Goal: Task Accomplishment & Management: Manage account settings

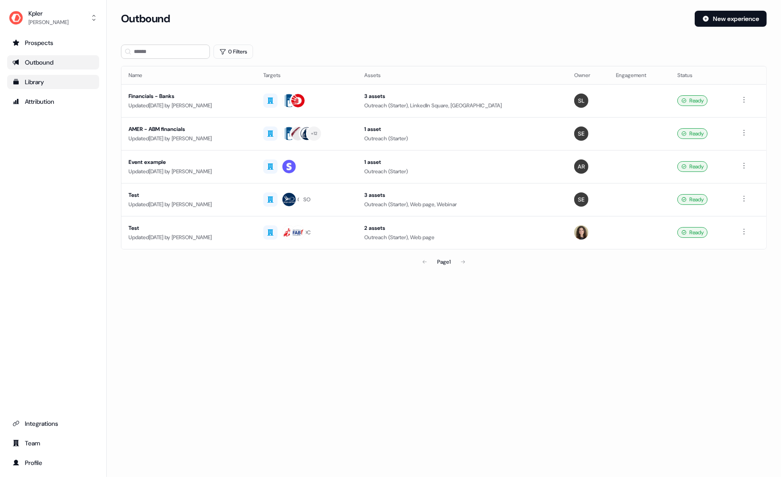
click at [41, 79] on div "Library" at bounding box center [52, 81] width 81 height 9
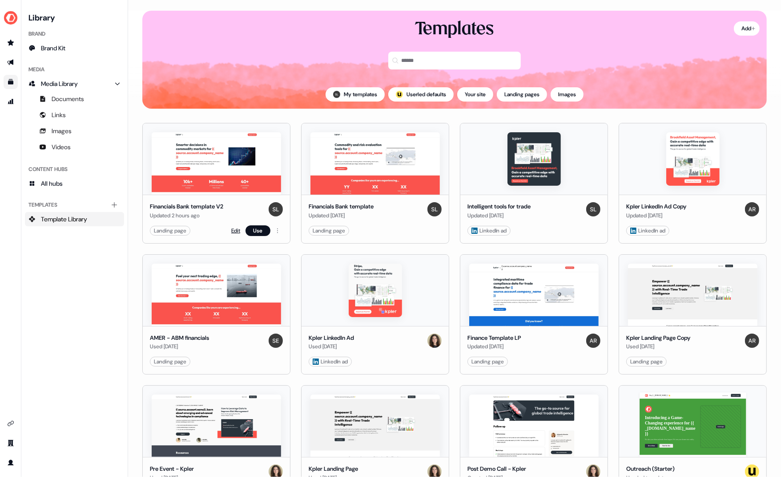
click at [235, 230] on link "Edit" at bounding box center [235, 230] width 9 height 9
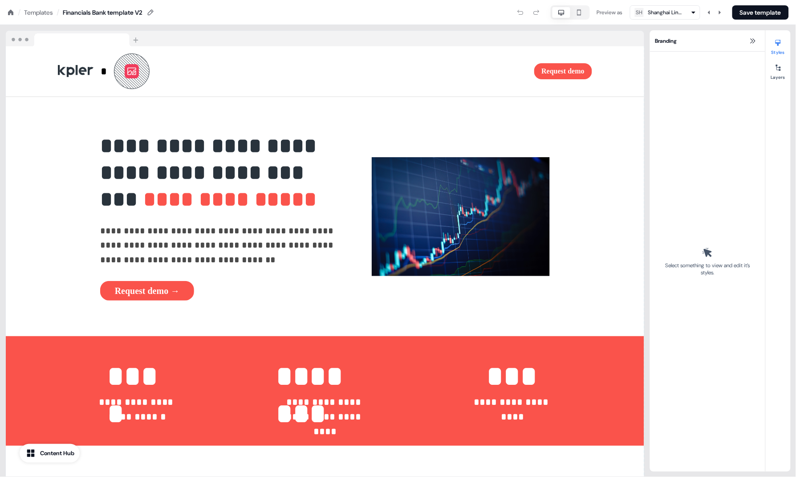
click at [212, 44] on div at bounding box center [325, 39] width 638 height 16
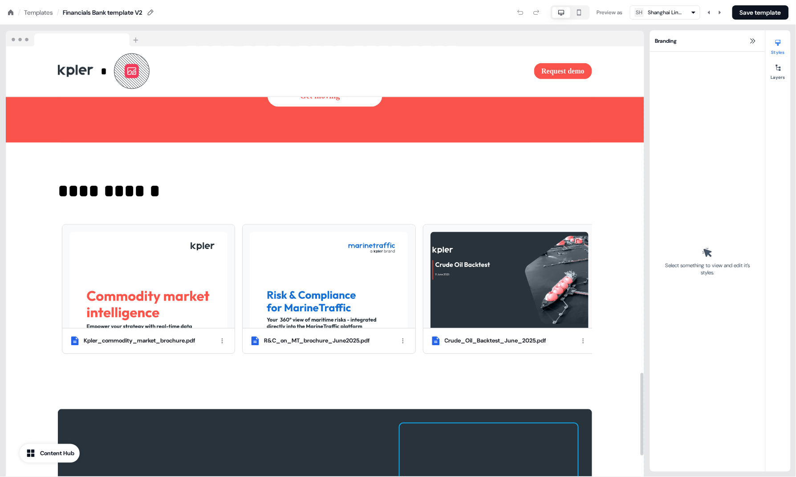
scroll to position [1801, 0]
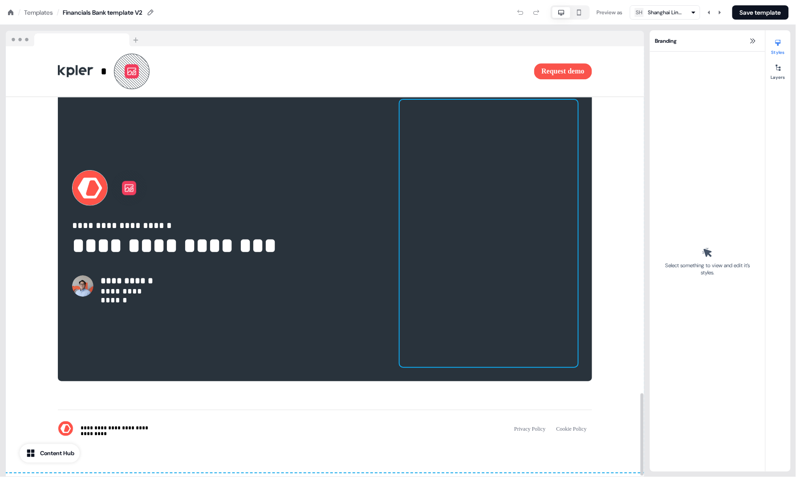
click at [469, 180] on div at bounding box center [489, 233] width 178 height 267
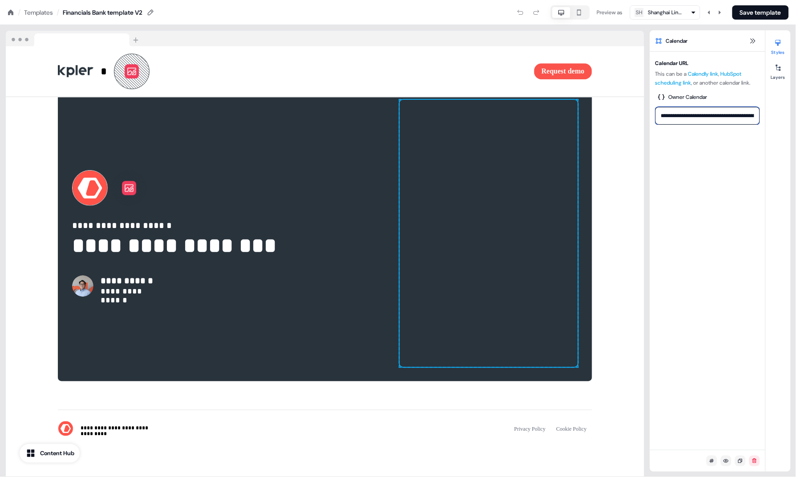
click at [703, 114] on input "**********" at bounding box center [707, 116] width 105 height 18
click at [494, 278] on div at bounding box center [489, 233] width 178 height 267
click at [503, 271] on div at bounding box center [489, 233] width 178 height 267
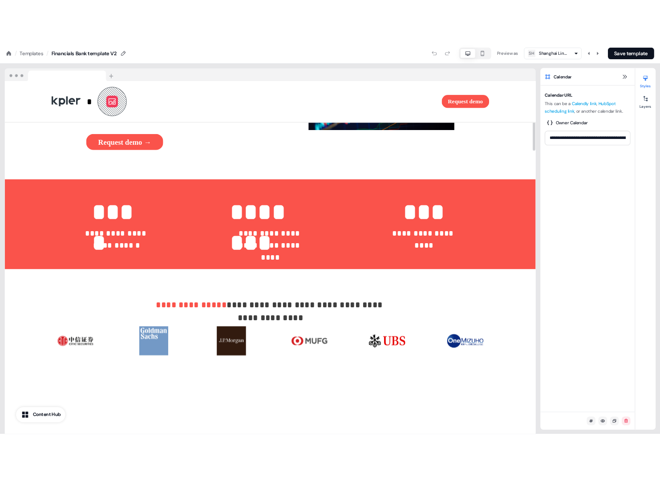
scroll to position [0, 0]
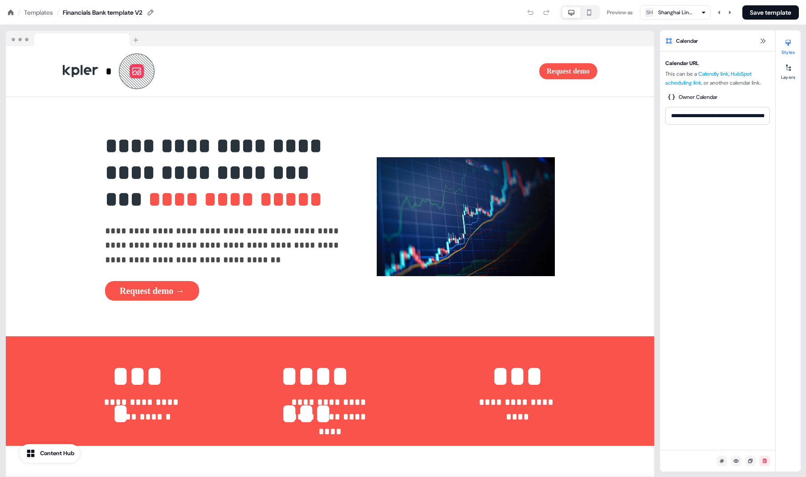
click at [38, 11] on div "Templates" at bounding box center [38, 12] width 29 height 9
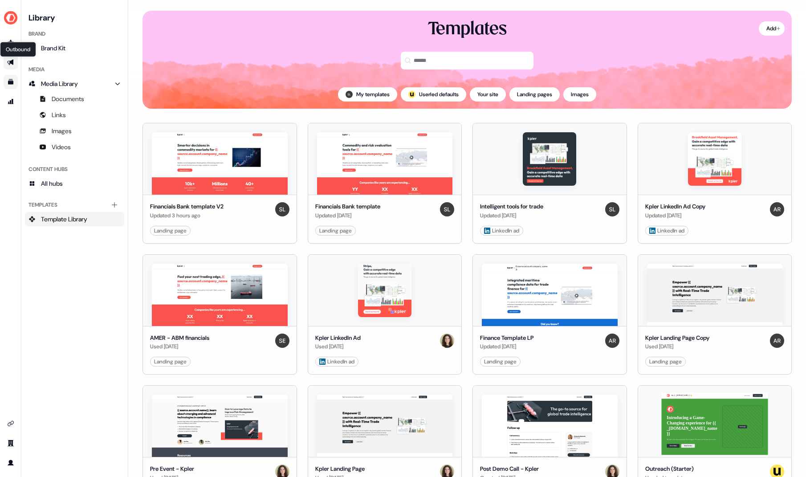
click at [10, 62] on icon "Go to outbound experience" at bounding box center [10, 63] width 6 height 6
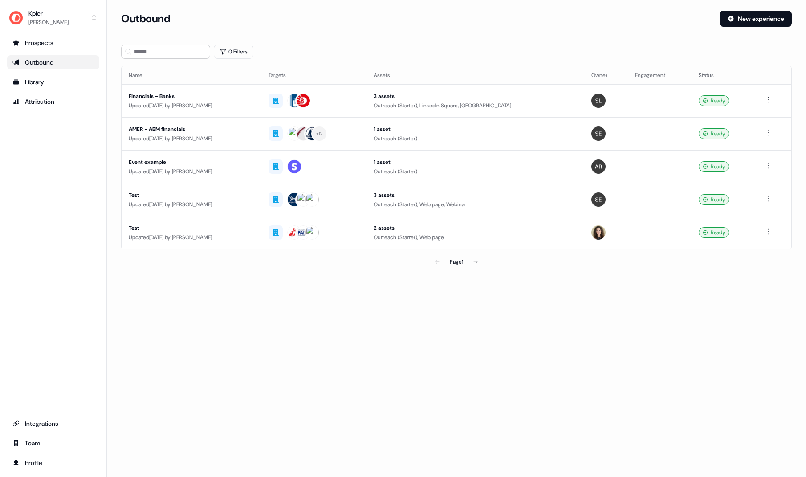
click at [170, 96] on div "Financials - Banks" at bounding box center [191, 96] width 125 height 9
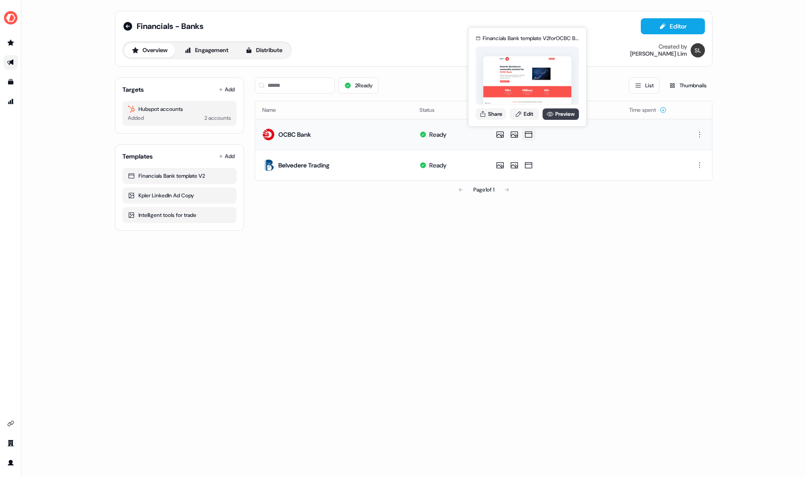
click at [550, 116] on icon at bounding box center [549, 113] width 7 height 7
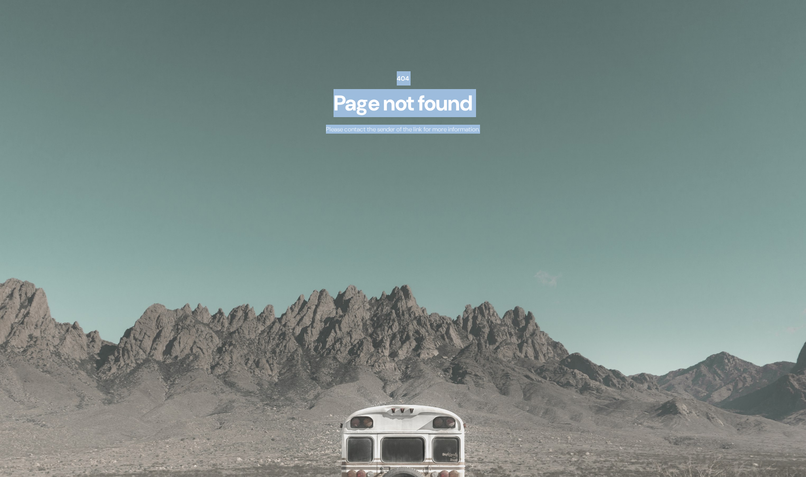
drag, startPoint x: 397, startPoint y: 114, endPoint x: 506, endPoint y: 146, distance: 113.9
click at [506, 146] on div "404 Page not found Please contact the sender of the link for more information." at bounding box center [403, 102] width 570 height 205
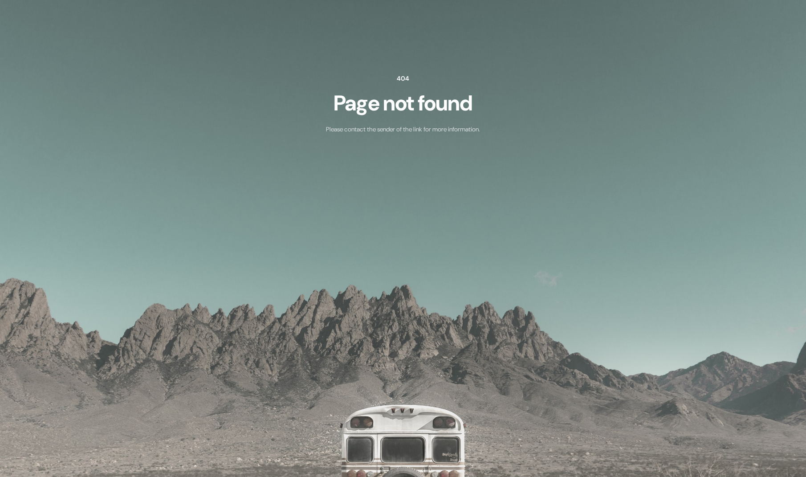
drag, startPoint x: 505, startPoint y: 148, endPoint x: 461, endPoint y: 129, distance: 48.2
click at [505, 149] on div "404 Page not found Please contact the sender of the link for more information." at bounding box center [403, 102] width 570 height 205
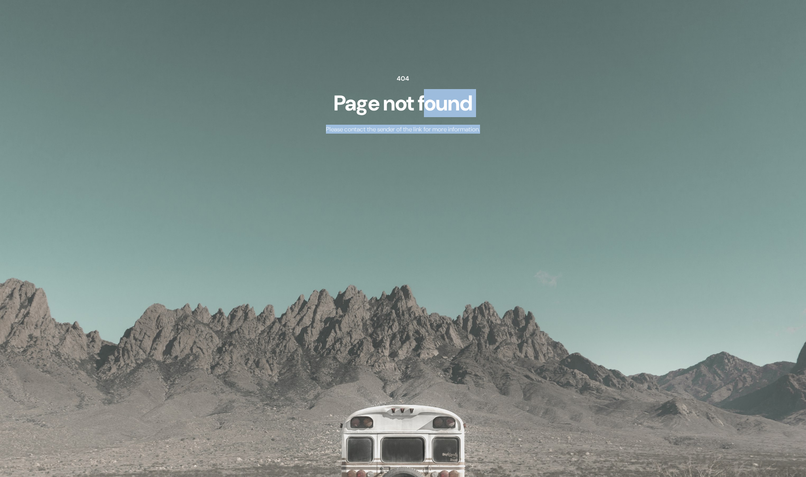
drag, startPoint x: 441, startPoint y: 128, endPoint x: 487, endPoint y: 146, distance: 49.6
click at [471, 146] on div "404 Page not found Please contact the sender of the link for more information." at bounding box center [403, 102] width 570 height 205
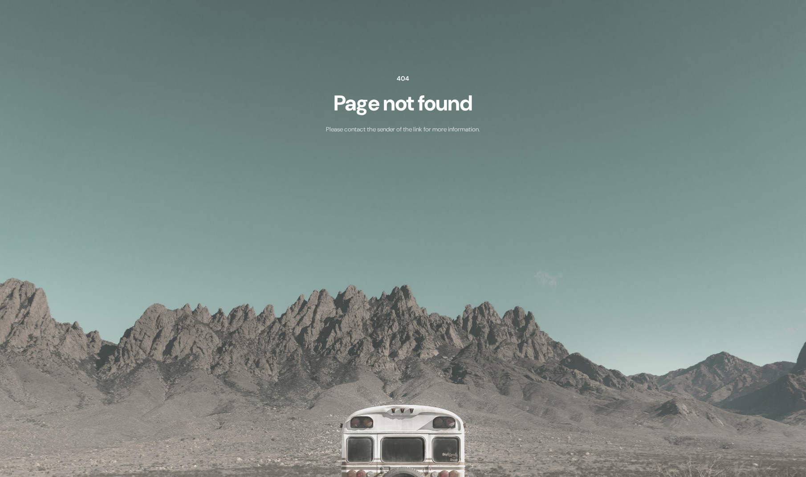
drag, startPoint x: 487, startPoint y: 146, endPoint x: 469, endPoint y: 121, distance: 30.9
click at [487, 146] on div "404 Page not found Please contact the sender of the link for more information." at bounding box center [403, 102] width 570 height 205
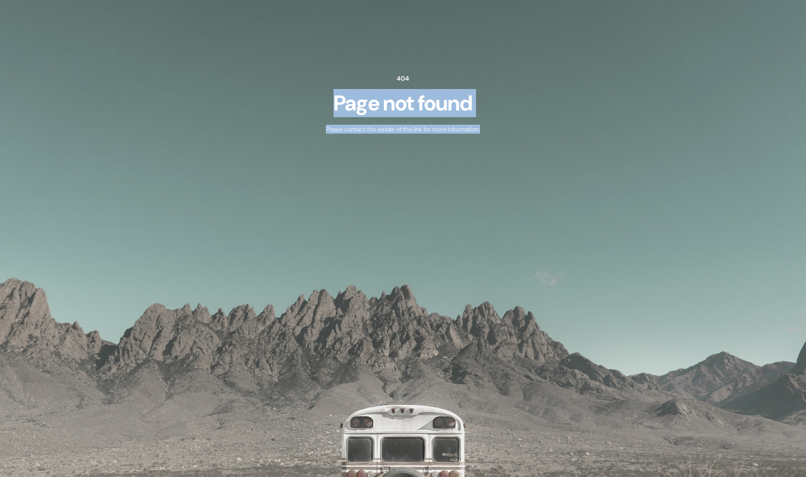
drag, startPoint x: 441, startPoint y: 100, endPoint x: 470, endPoint y: 141, distance: 50.2
click at [466, 139] on div "404 Page not found Please contact the sender of the link for more information." at bounding box center [403, 102] width 570 height 205
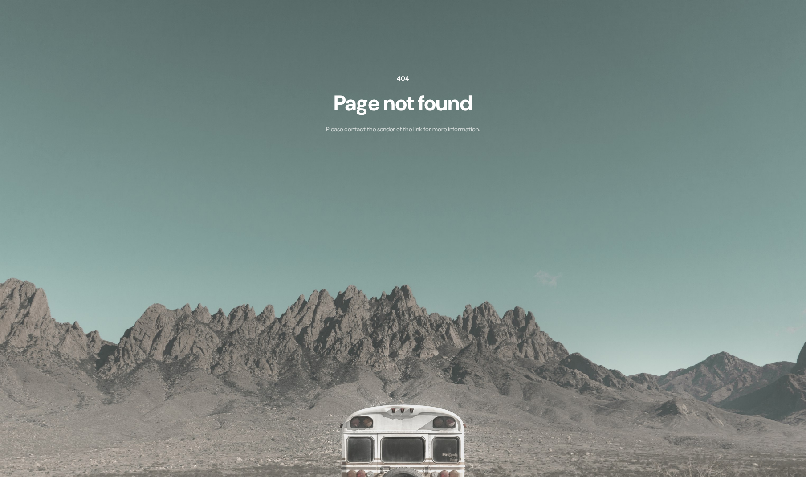
click at [470, 143] on div "404 Page not found Please contact the sender of the link for more information." at bounding box center [403, 102] width 570 height 205
drag, startPoint x: 389, startPoint y: 94, endPoint x: 484, endPoint y: 124, distance: 100.4
click at [484, 124] on div "404 Page not found Please contact the sender of the link for more information." at bounding box center [403, 102] width 570 height 205
drag, startPoint x: 488, startPoint y: 137, endPoint x: 411, endPoint y: 104, distance: 84.1
click at [488, 137] on div "404 Page not found Please contact the sender of the link for more information." at bounding box center [403, 102] width 570 height 205
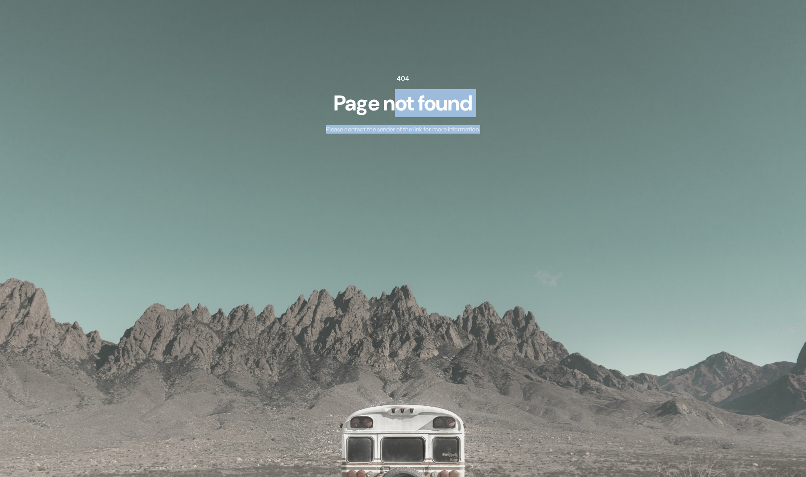
drag, startPoint x: 392, startPoint y: 97, endPoint x: 444, endPoint y: 144, distance: 70.3
click at [433, 144] on div "404 Page not found Please contact the sender of the link for more information." at bounding box center [403, 102] width 570 height 205
click at [444, 144] on div "404 Page not found Please contact the sender of the link for more information." at bounding box center [403, 102] width 570 height 205
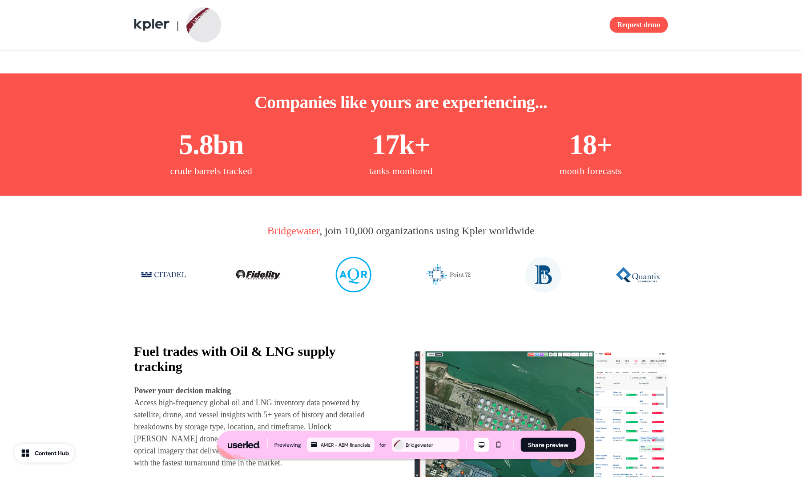
scroll to position [100, 0]
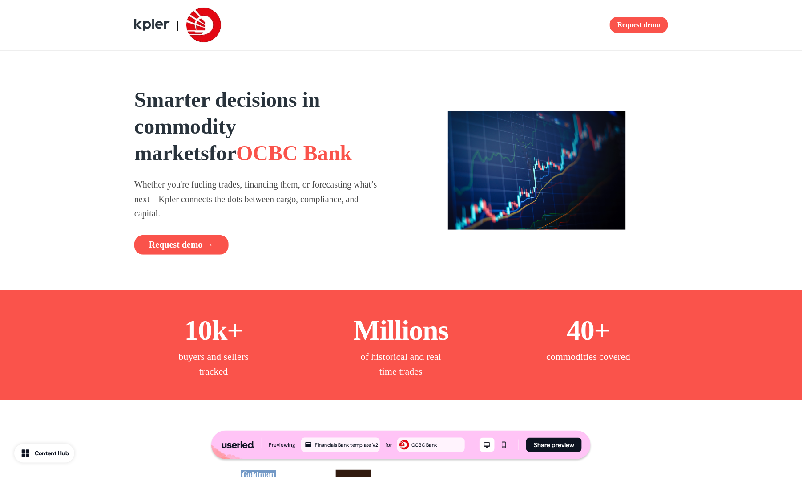
drag, startPoint x: 595, startPoint y: 140, endPoint x: 566, endPoint y: 150, distance: 31.1
click at [595, 140] on img at bounding box center [537, 170] width 178 height 119
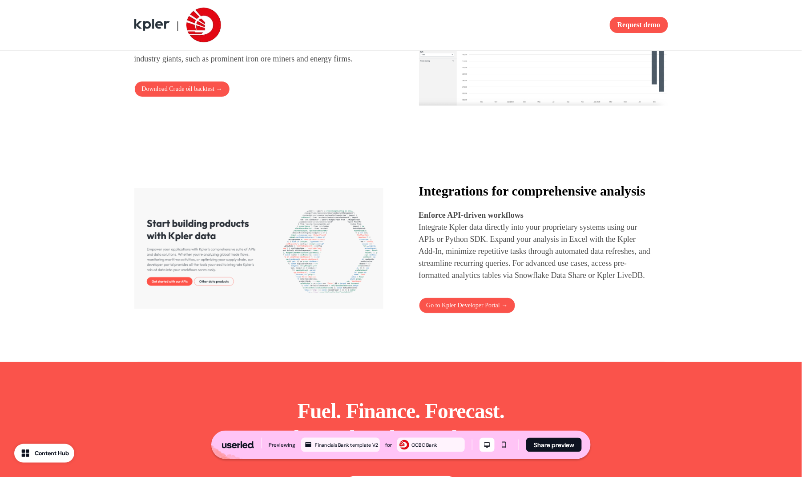
scroll to position [770, 0]
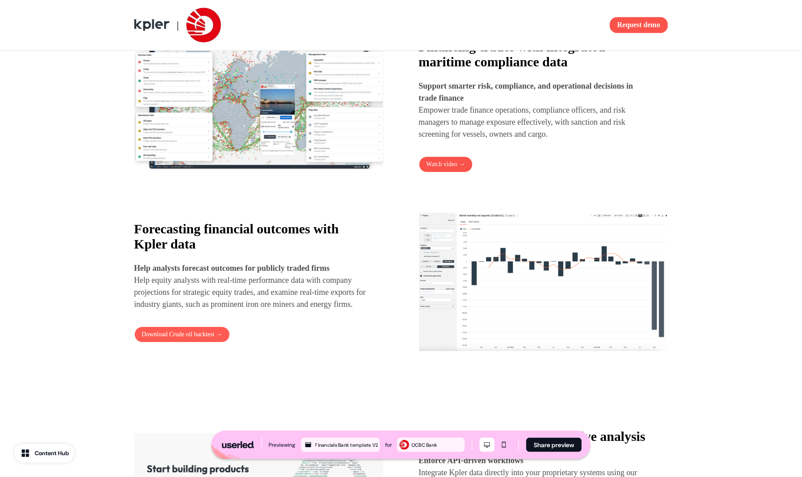
click at [206, 342] on button "Download Crude oil backtest →" at bounding box center [182, 334] width 96 height 16
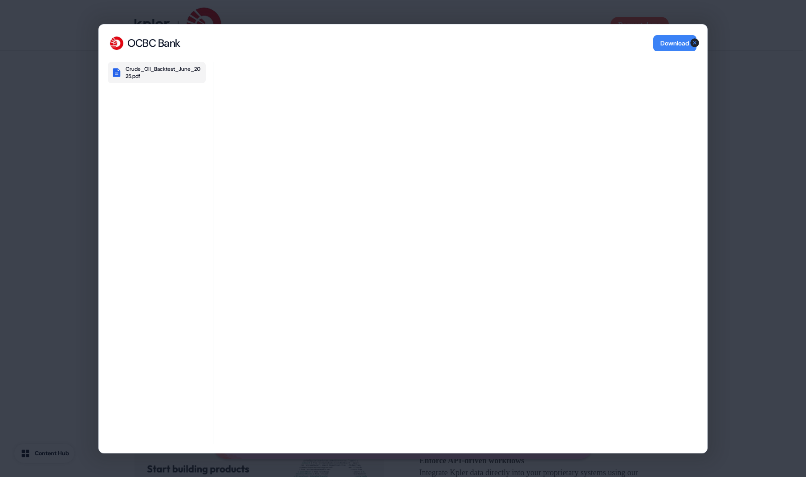
click at [694, 43] on icon "button" at bounding box center [694, 42] width 11 height 11
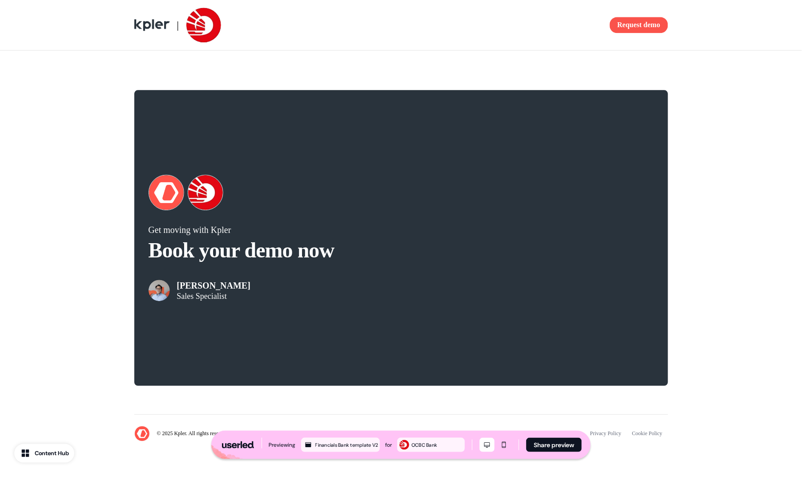
scroll to position [1749, 0]
click at [451, 120] on div "Get moving with Kpler Book your demo now Garrick Peh Sales Specialist" at bounding box center [401, 237] width 534 height 295
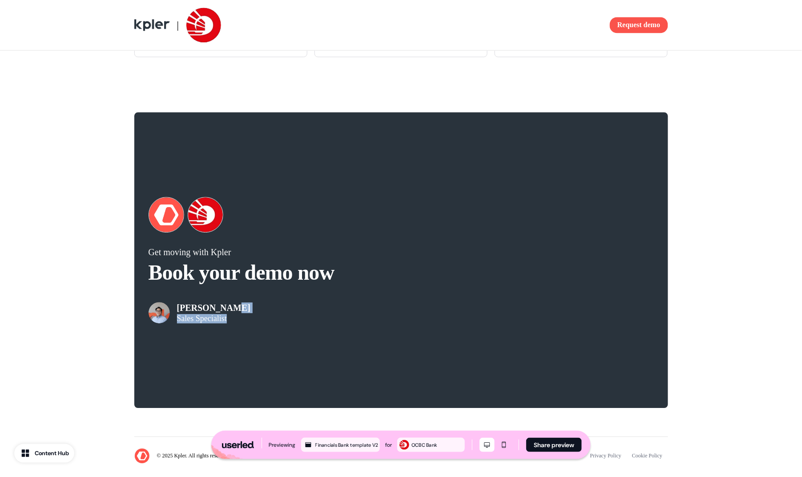
drag, startPoint x: 229, startPoint y: 330, endPoint x: 250, endPoint y: 338, distance: 22.0
click at [235, 323] on div "Garrick Peh Sales Specialist" at bounding box center [275, 305] width 253 height 36
drag, startPoint x: 253, startPoint y: 338, endPoint x: 294, endPoint y: 335, distance: 41.5
click at [254, 323] on div "Garrick Peh Sales Specialist" at bounding box center [275, 305] width 253 height 36
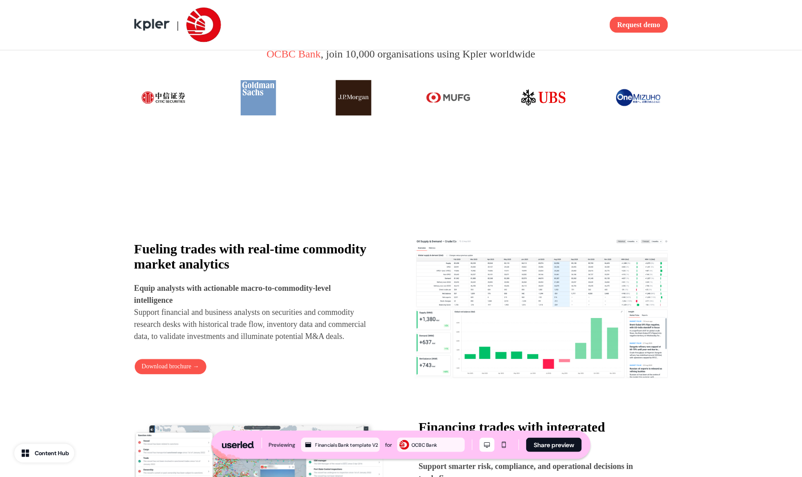
scroll to position [664, 0]
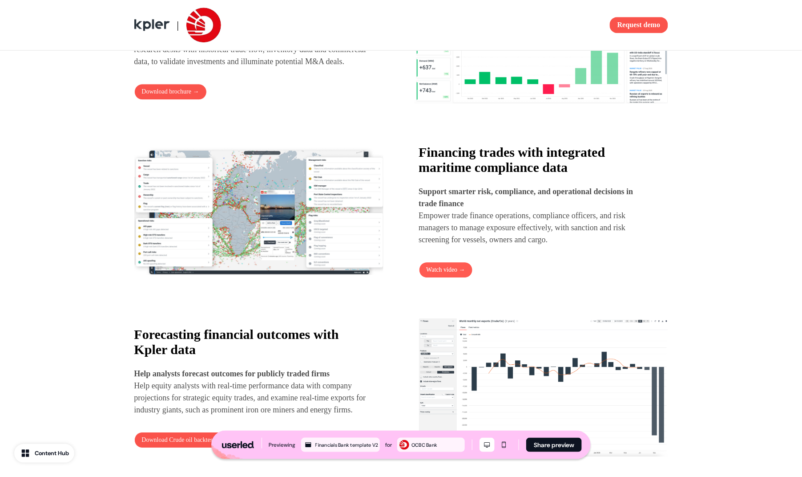
click at [454, 273] on link "Watch video →" at bounding box center [446, 270] width 54 height 16
click at [441, 274] on link "Watch video →" at bounding box center [446, 270] width 54 height 16
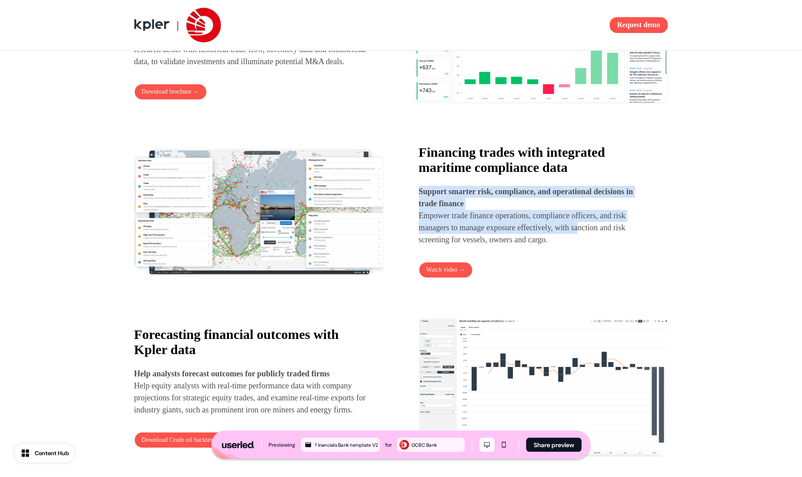
drag, startPoint x: 465, startPoint y: 190, endPoint x: 595, endPoint y: 235, distance: 137.5
click at [595, 235] on div "Financing trades with integrated maritime compliance data Support smarter risk,…" at bounding box center [535, 195] width 233 height 101
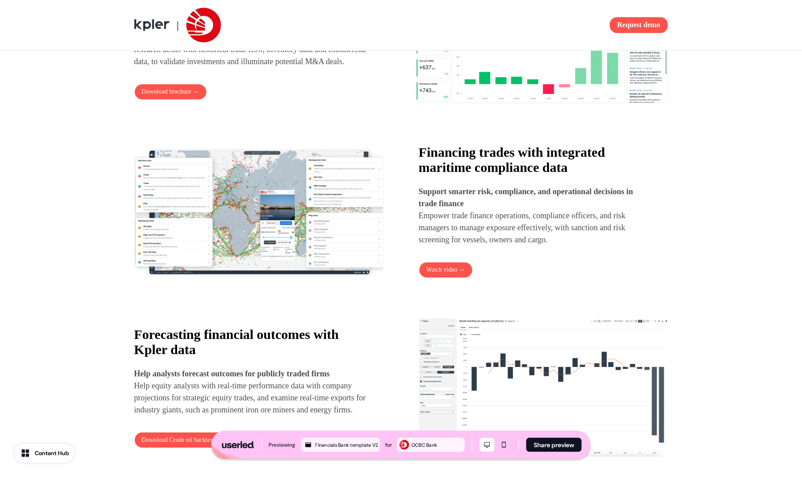
click at [595, 235] on p "Support smarter risk, compliance, and operational decisions in trade finance Em…" at bounding box center [535, 216] width 233 height 60
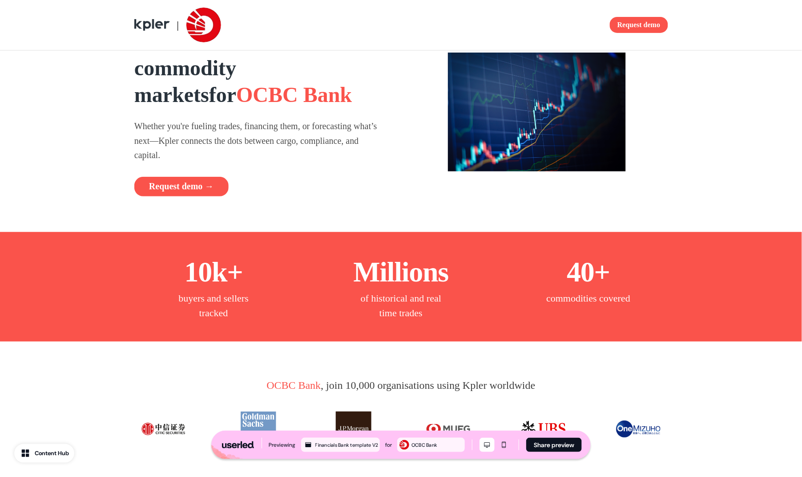
scroll to position [0, 0]
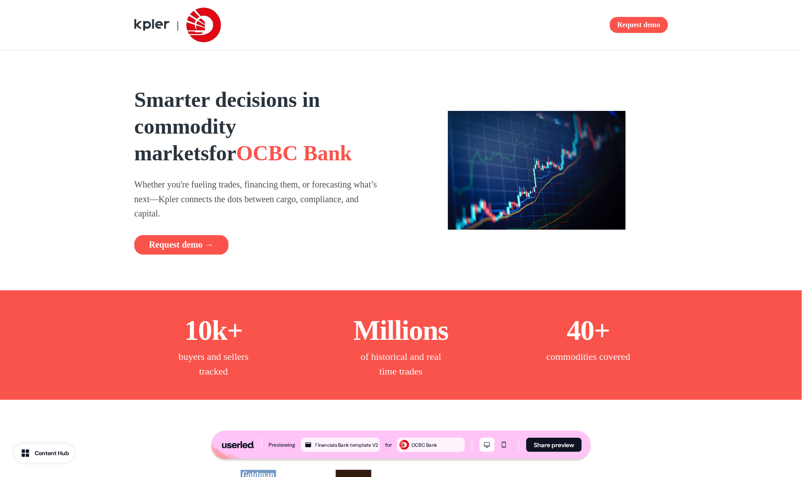
click at [506, 190] on img at bounding box center [537, 170] width 178 height 119
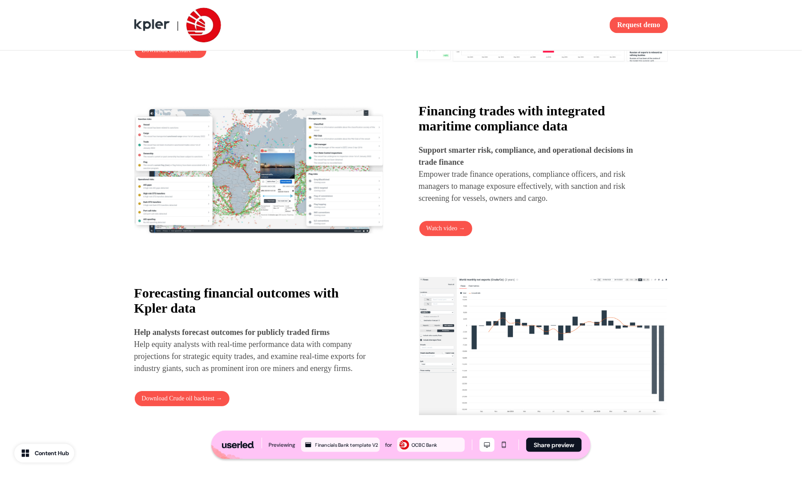
scroll to position [720, 0]
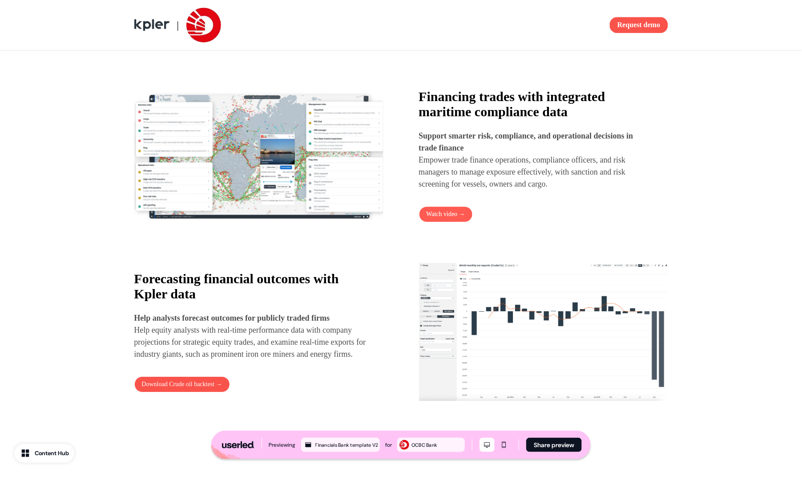
click at [449, 219] on link "Watch video →" at bounding box center [446, 214] width 54 height 16
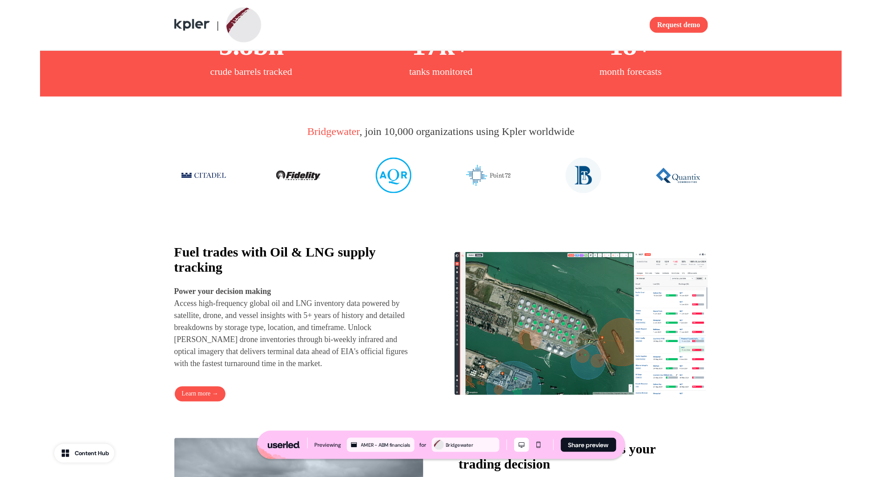
scroll to position [336, 0]
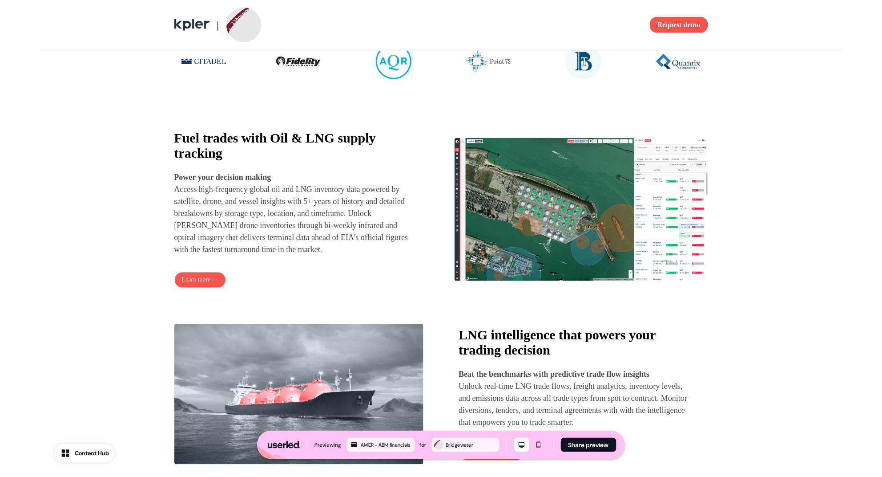
scroll to position [175, 0]
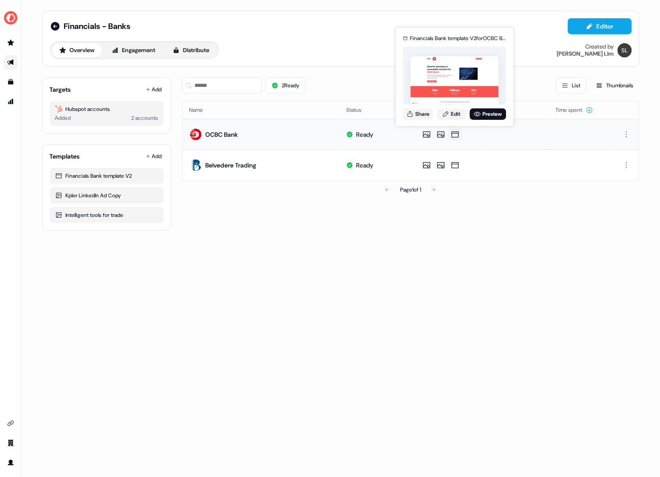
click at [456, 135] on icon at bounding box center [455, 134] width 11 height 9
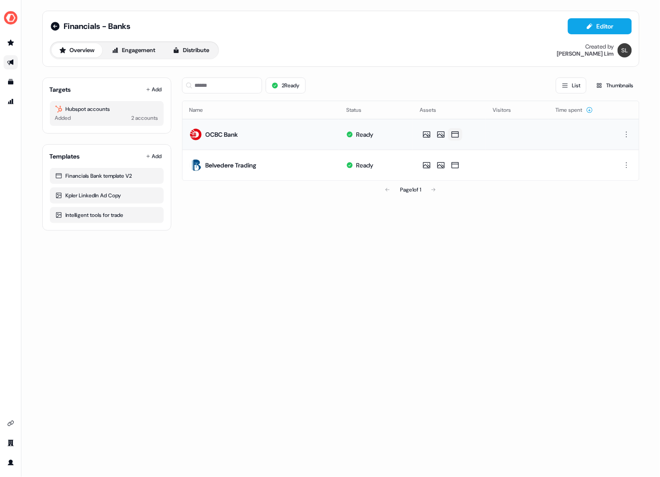
click at [455, 133] on icon at bounding box center [455, 134] width 7 height 6
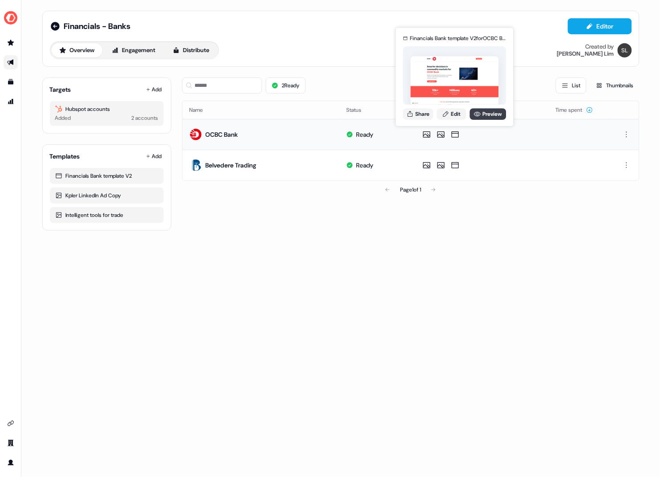
click at [481, 115] on link "Preview" at bounding box center [488, 114] width 36 height 12
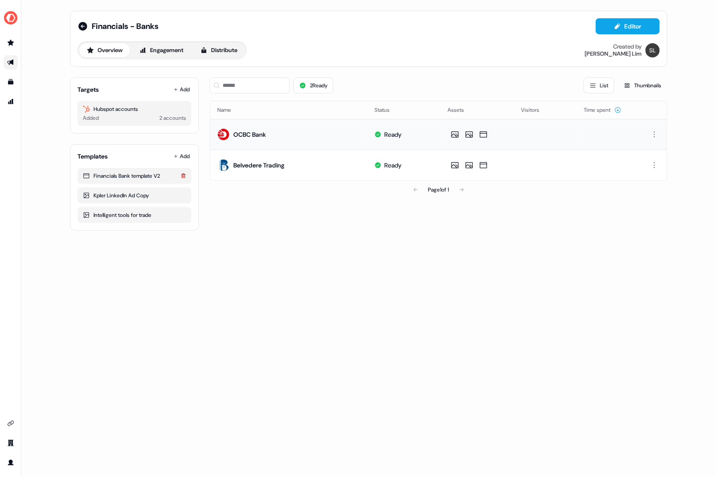
click at [181, 178] on icon at bounding box center [183, 175] width 5 height 5
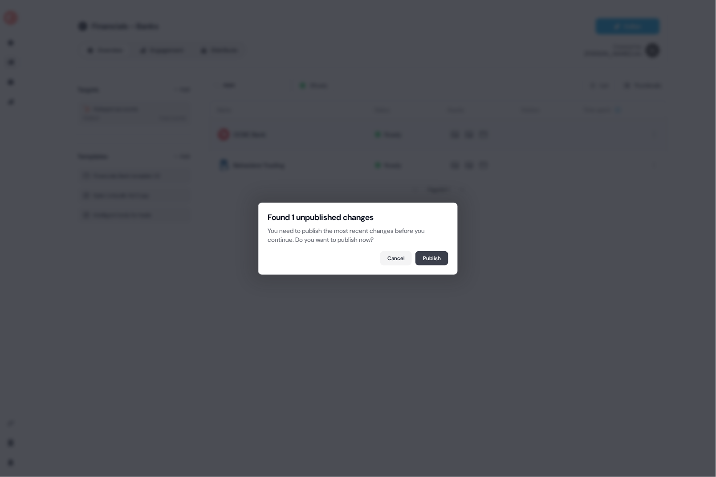
click at [431, 264] on button "Publish" at bounding box center [431, 258] width 33 height 14
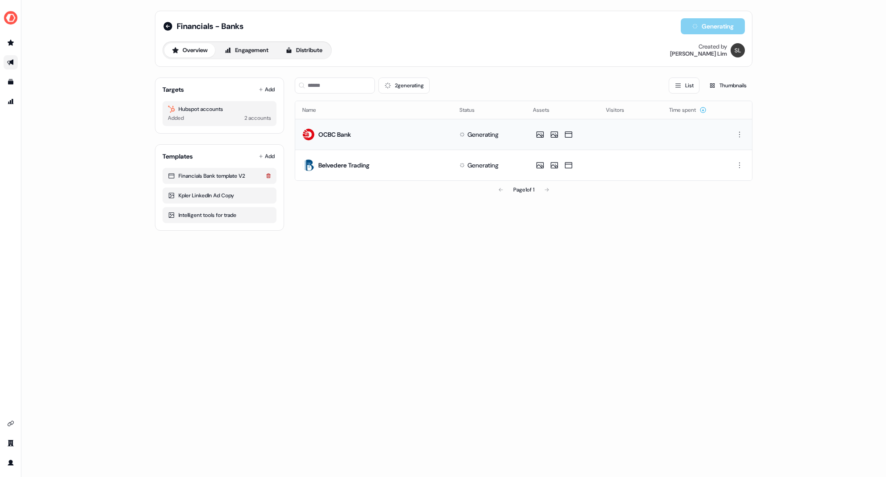
click at [267, 176] on icon at bounding box center [268, 175] width 4 height 4
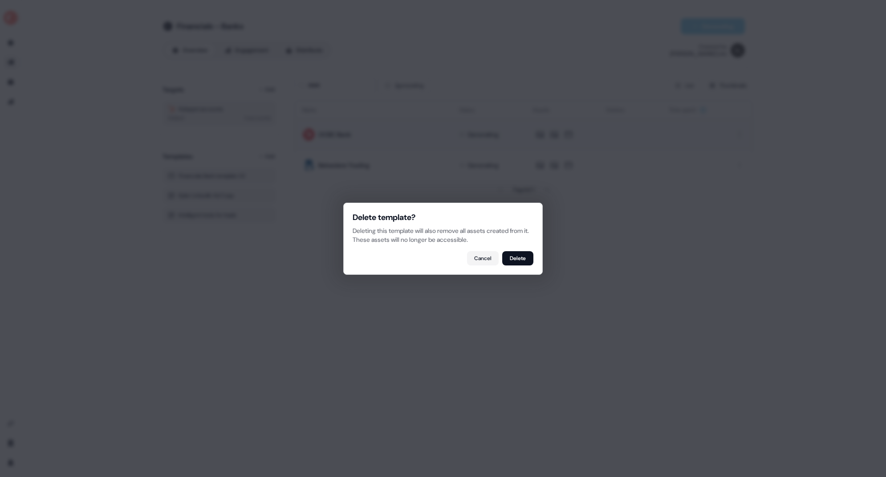
drag, startPoint x: 514, startPoint y: 258, endPoint x: 516, endPoint y: 266, distance: 8.9
click at [514, 258] on button "Delete" at bounding box center [517, 258] width 31 height 14
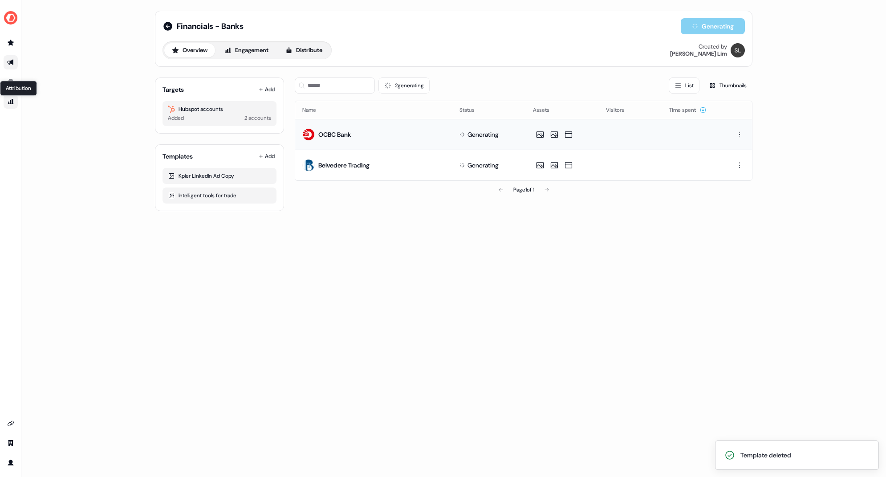
click at [10, 101] on icon "Go to attribution" at bounding box center [11, 101] width 6 height 5
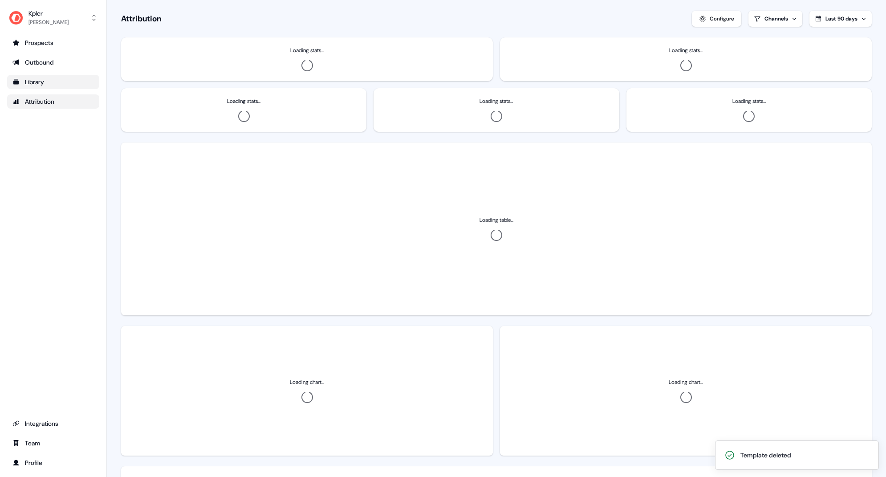
click at [12, 84] on icon "Go to templates" at bounding box center [15, 81] width 7 height 7
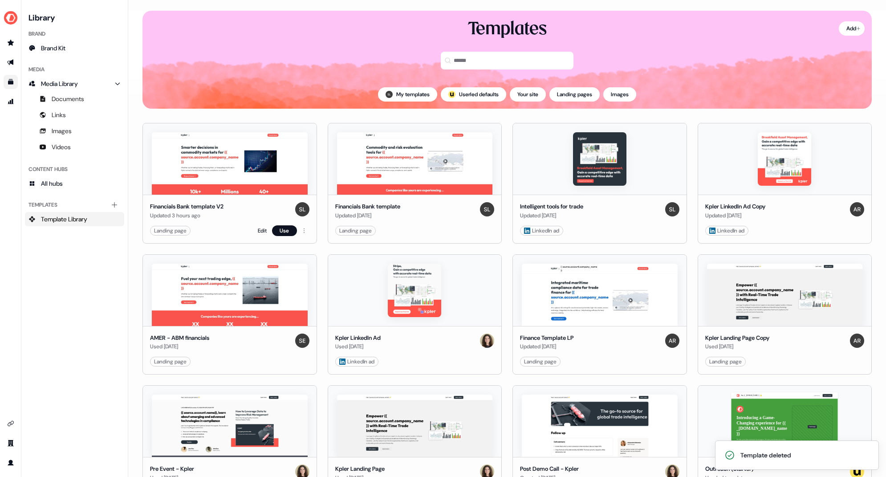
click at [262, 234] on div "Edit Use" at bounding box center [284, 230] width 52 height 11
click at [262, 231] on link "Edit" at bounding box center [262, 230] width 9 height 9
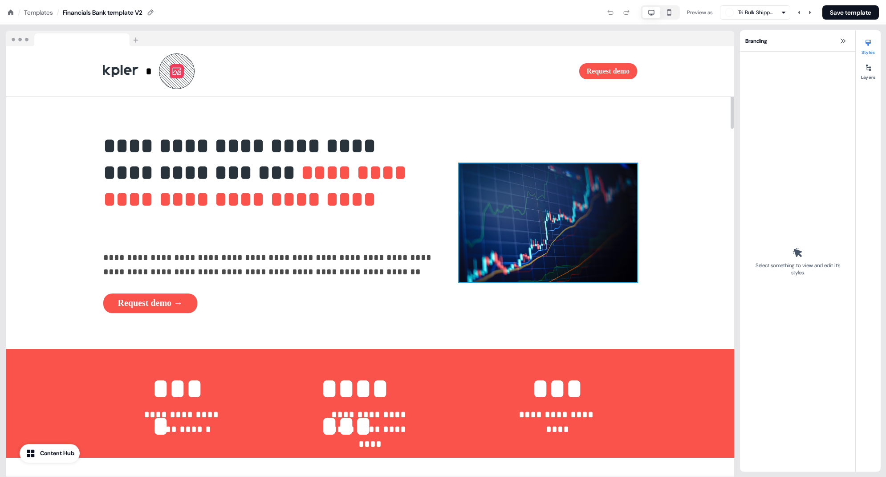
scroll to position [46, 0]
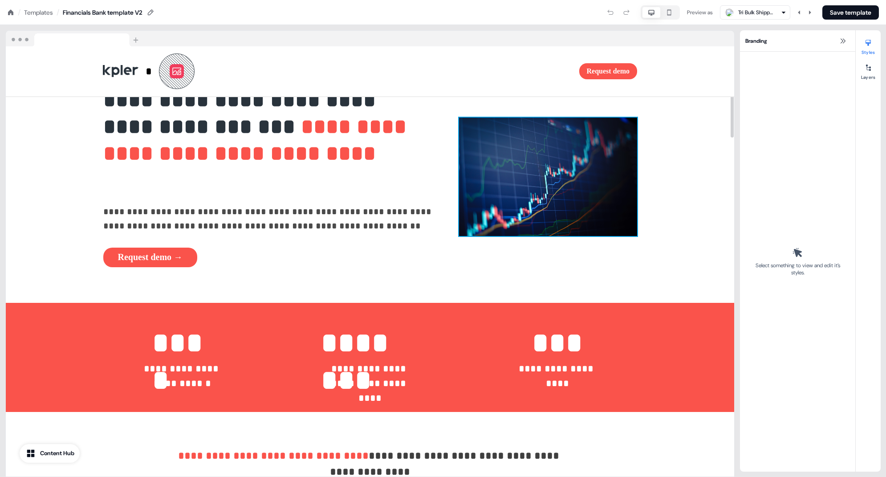
click at [542, 175] on img at bounding box center [548, 176] width 178 height 119
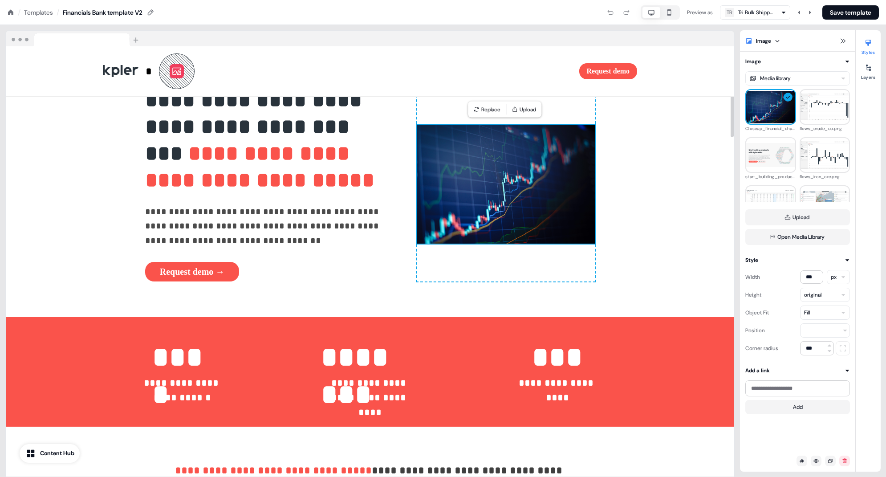
scroll to position [0, 0]
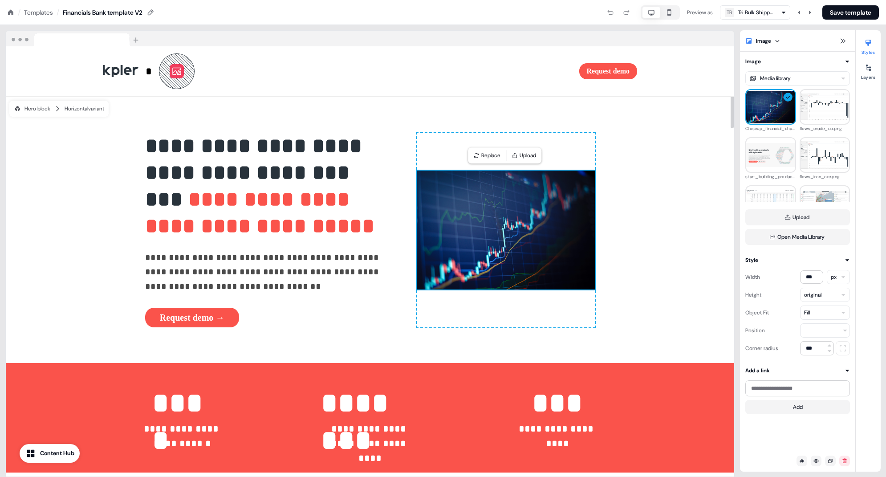
click at [527, 194] on img at bounding box center [506, 229] width 178 height 119
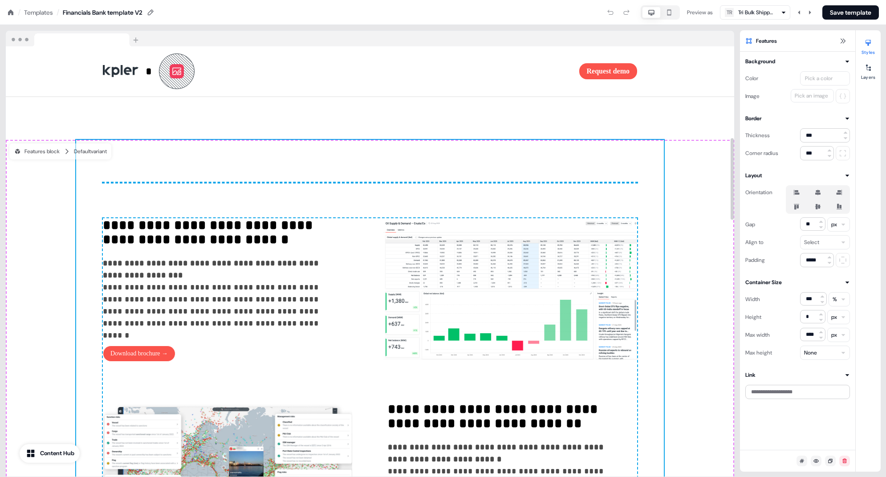
scroll to position [466, 0]
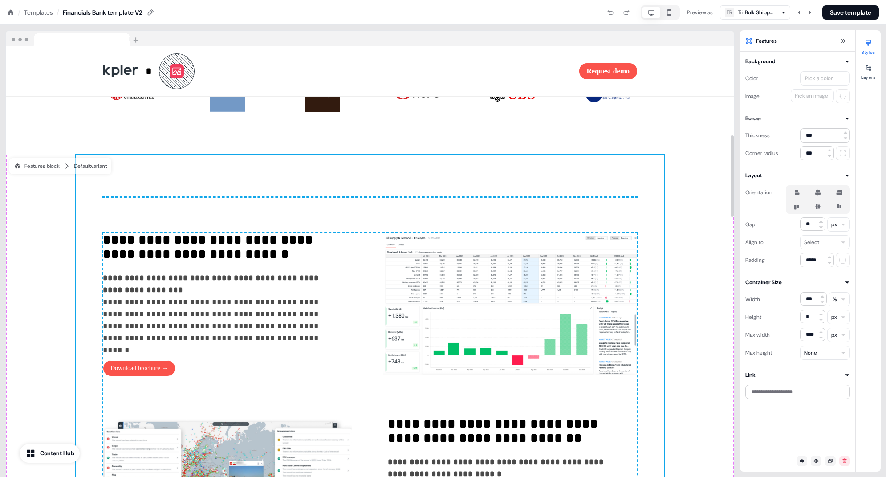
click at [660, 73] on div at bounding box center [868, 68] width 14 height 14
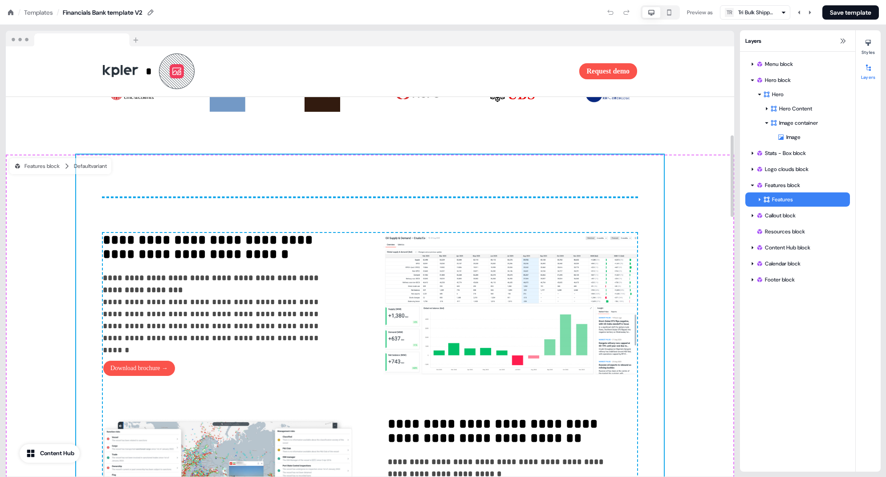
drag, startPoint x: 441, startPoint y: 190, endPoint x: 433, endPoint y: 199, distance: 12.3
click at [314, 287] on p "**********" at bounding box center [222, 308] width 238 height 72
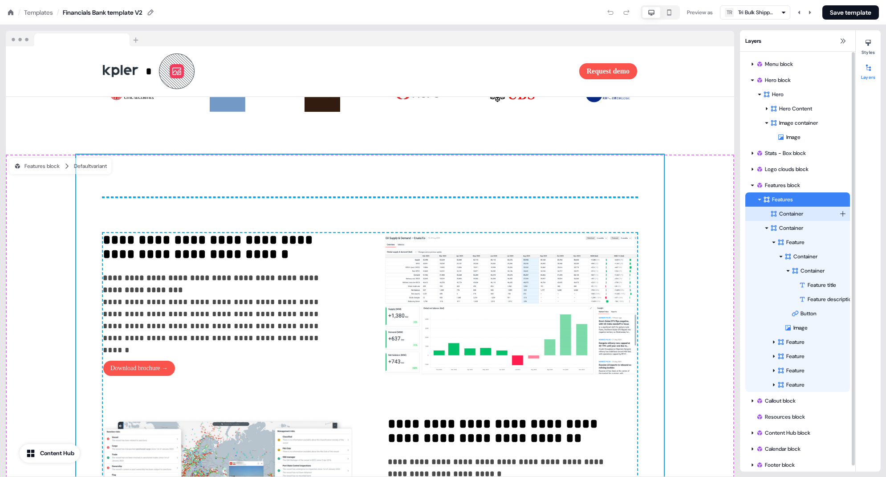
click at [660, 211] on div "Container" at bounding box center [804, 213] width 69 height 9
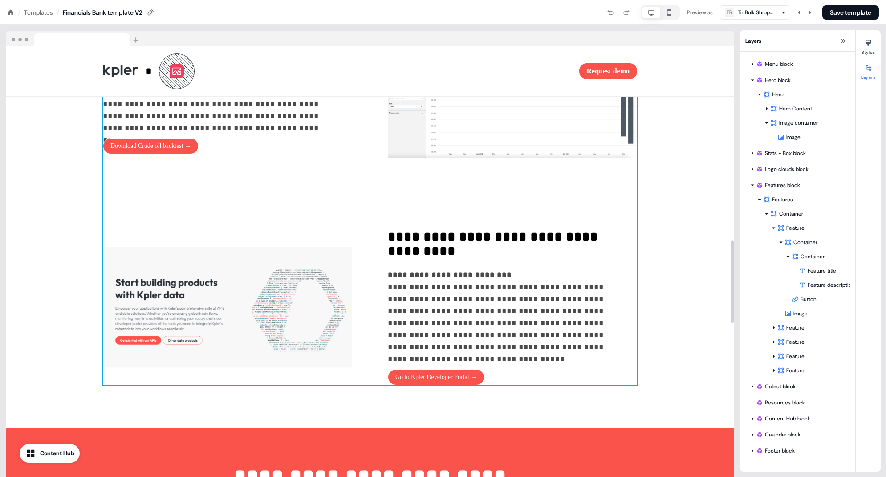
scroll to position [986, 0]
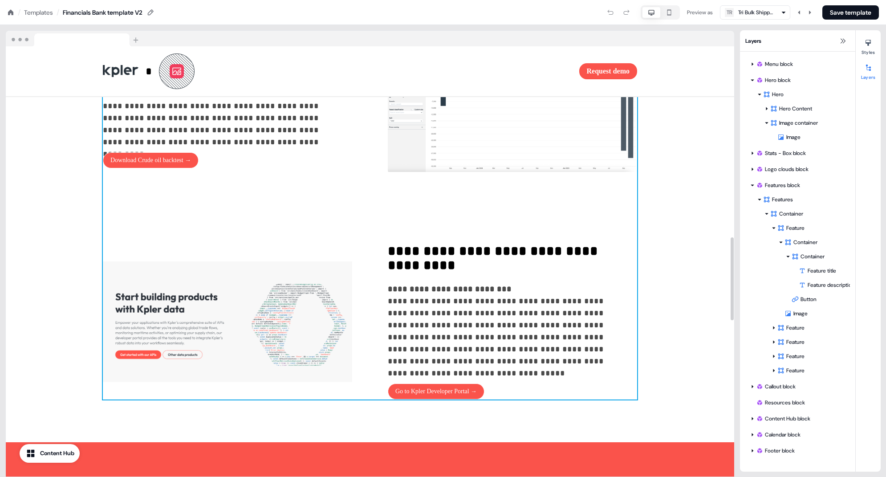
click at [415, 217] on div "**********" at bounding box center [370, 38] width 534 height 722
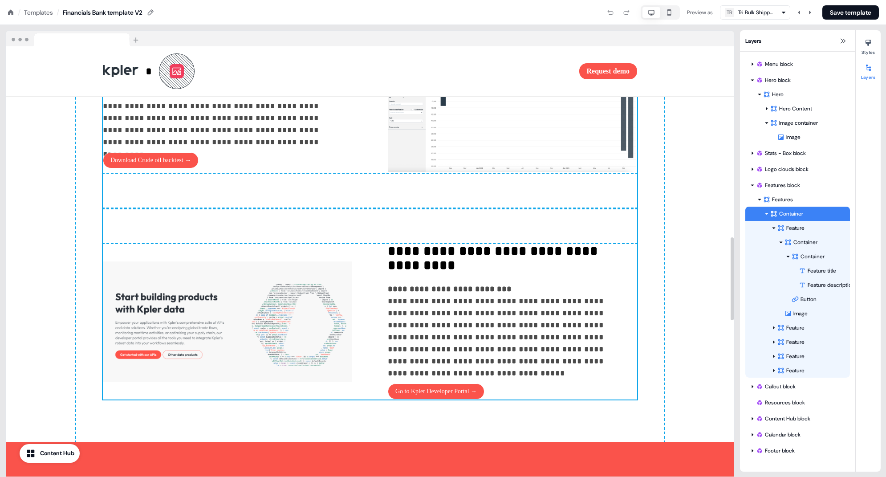
click at [420, 231] on div "**********" at bounding box center [370, 38] width 534 height 722
click at [518, 226] on div "**********" at bounding box center [370, 38] width 534 height 722
click at [660, 200] on div "Features" at bounding box center [801, 199] width 76 height 9
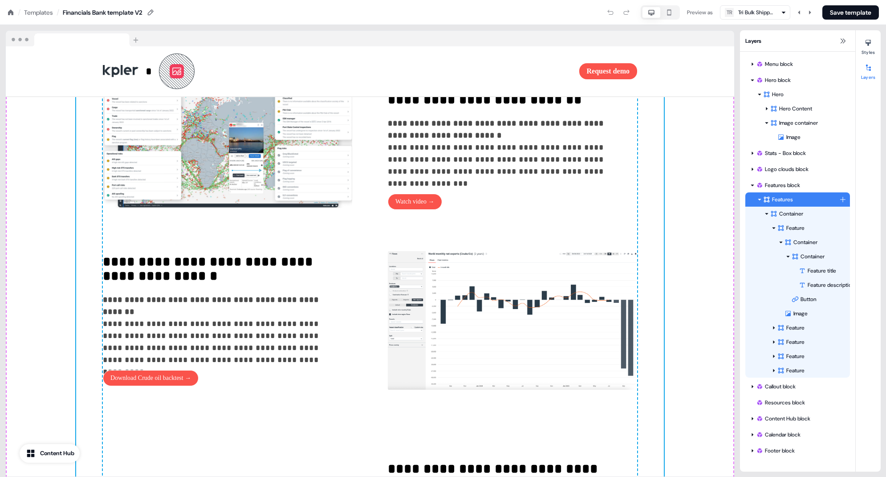
scroll to position [768, 0]
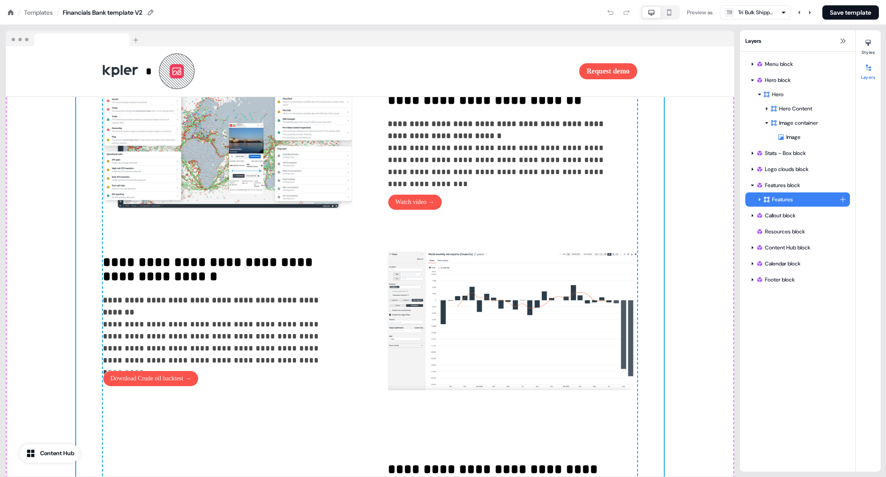
click at [660, 200] on icon at bounding box center [759, 199] width 4 height 4
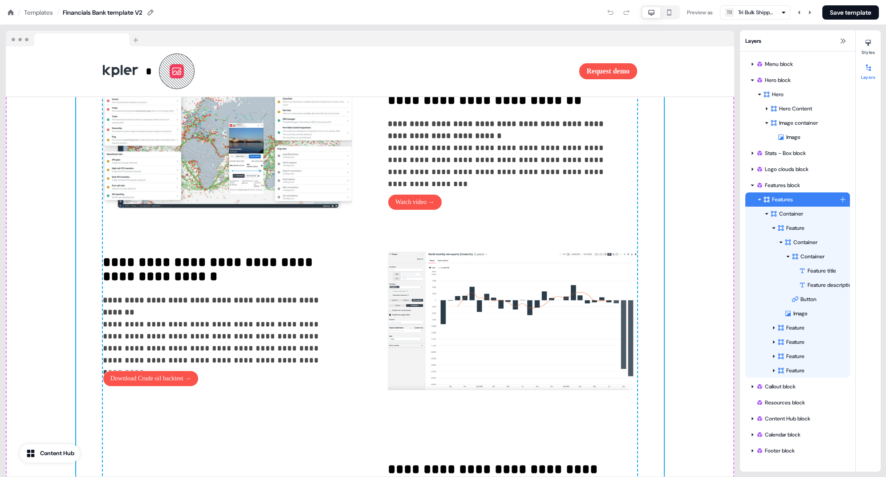
click at [660, 200] on icon at bounding box center [759, 199] width 4 height 4
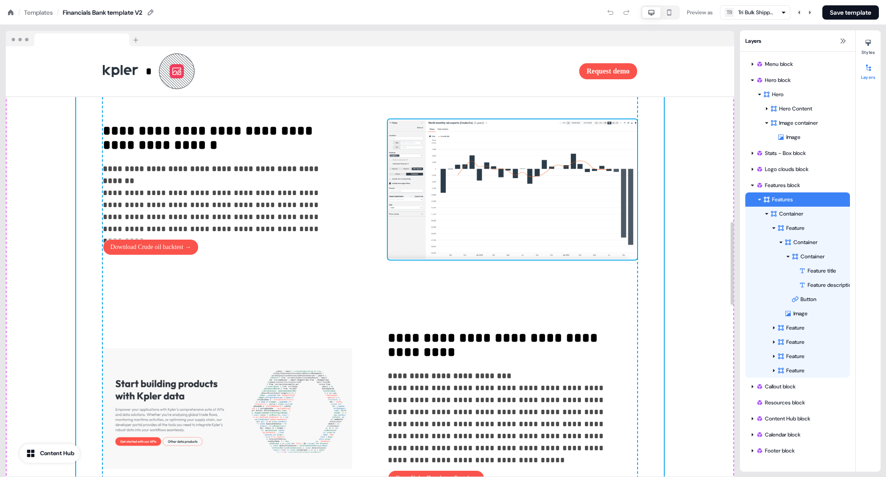
scroll to position [914, 0]
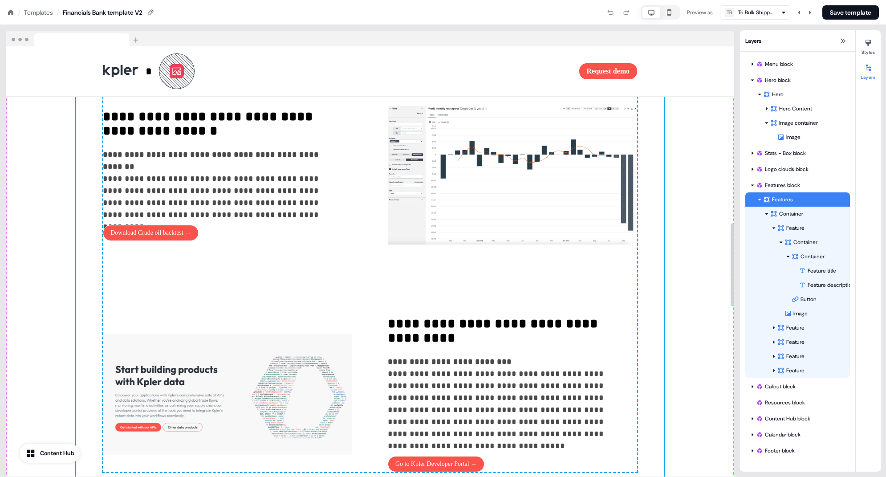
click at [425, 285] on div "**********" at bounding box center [370, 110] width 534 height 722
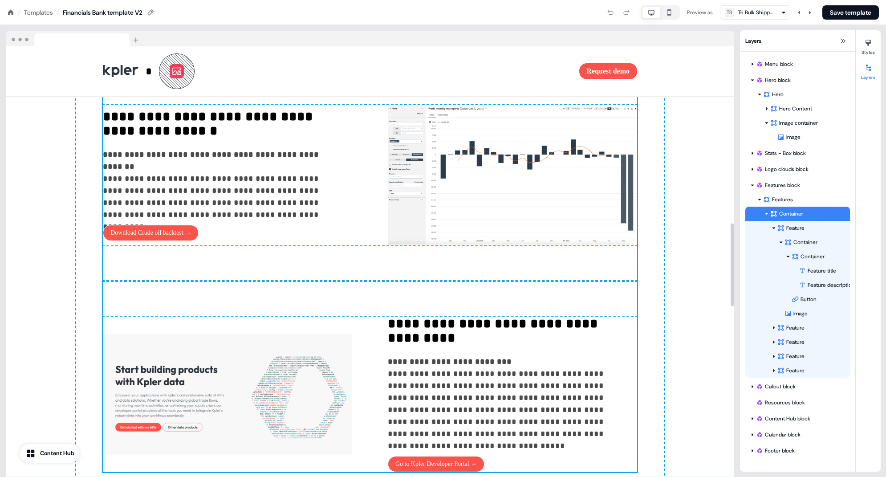
click at [428, 304] on div "**********" at bounding box center [370, 110] width 534 height 722
click at [660, 227] on div "Feature" at bounding box center [808, 227] width 62 height 9
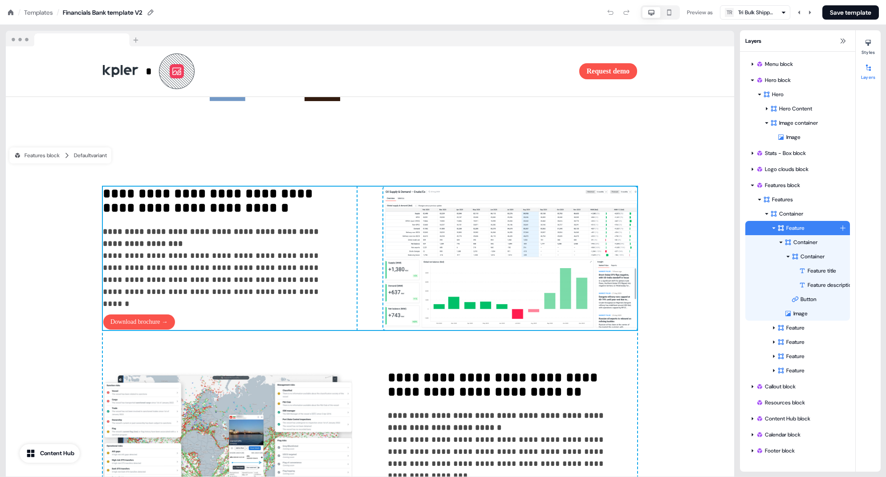
scroll to position [476, 0]
click at [660, 214] on div "Container" at bounding box center [804, 213] width 69 height 9
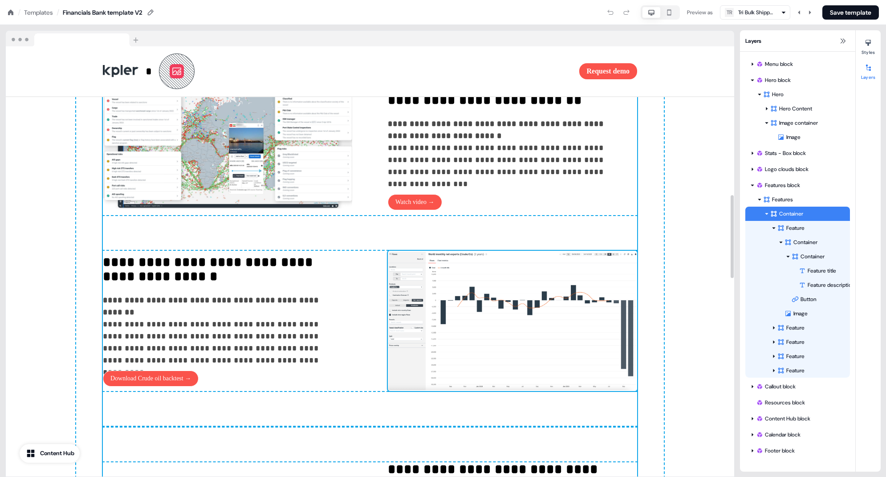
scroll to position [809, 0]
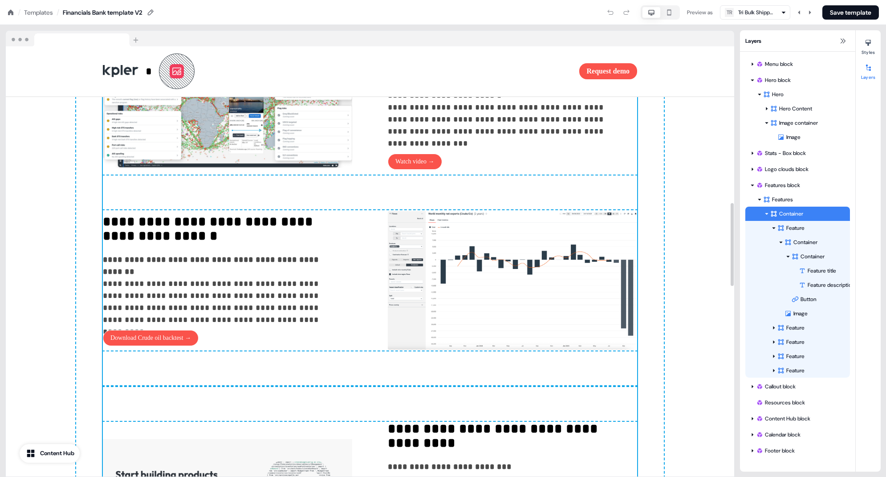
click at [373, 407] on div "**********" at bounding box center [370, 215] width 534 height 722
click at [373, 408] on div "**********" at bounding box center [370, 215] width 534 height 722
click at [660, 325] on icon at bounding box center [781, 328] width 6 height 6
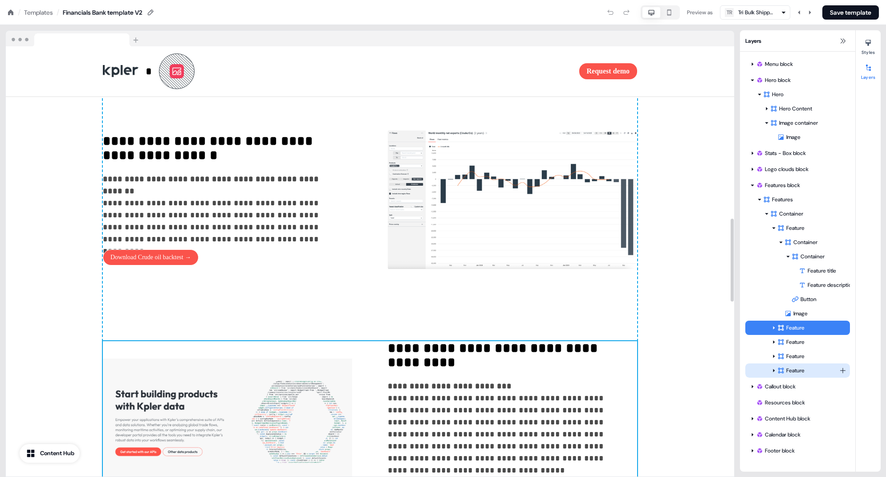
click at [660, 371] on div "Feature" at bounding box center [808, 370] width 62 height 9
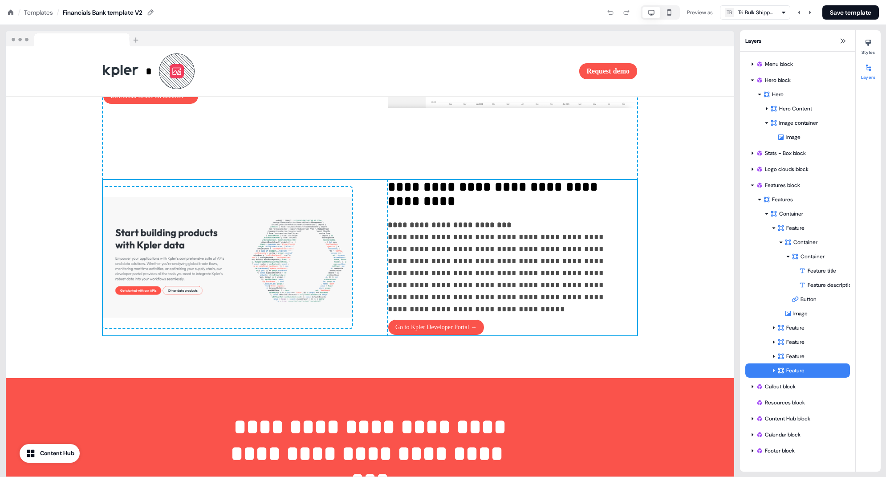
scroll to position [1054, 0]
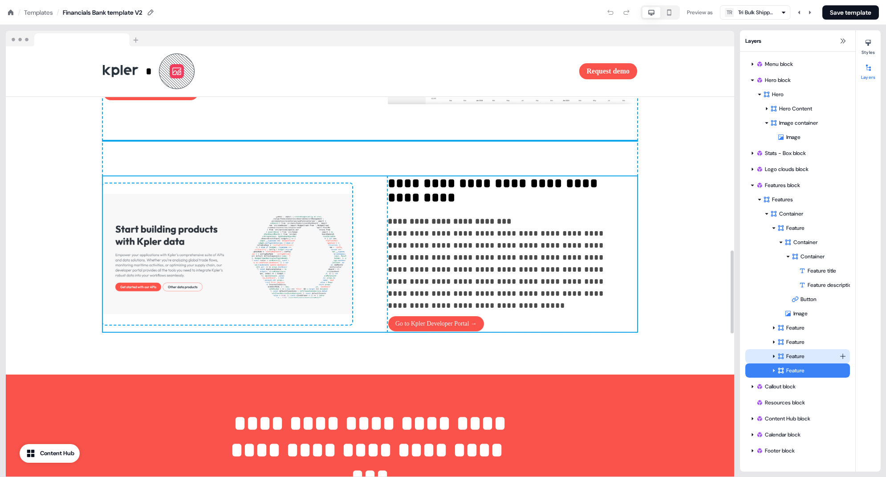
click at [660, 357] on div "Feature" at bounding box center [808, 356] width 62 height 9
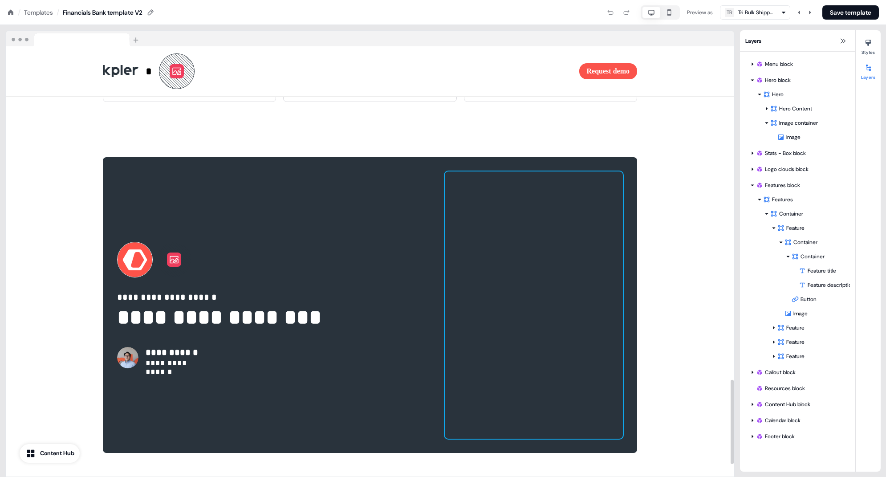
scroll to position [1743, 0]
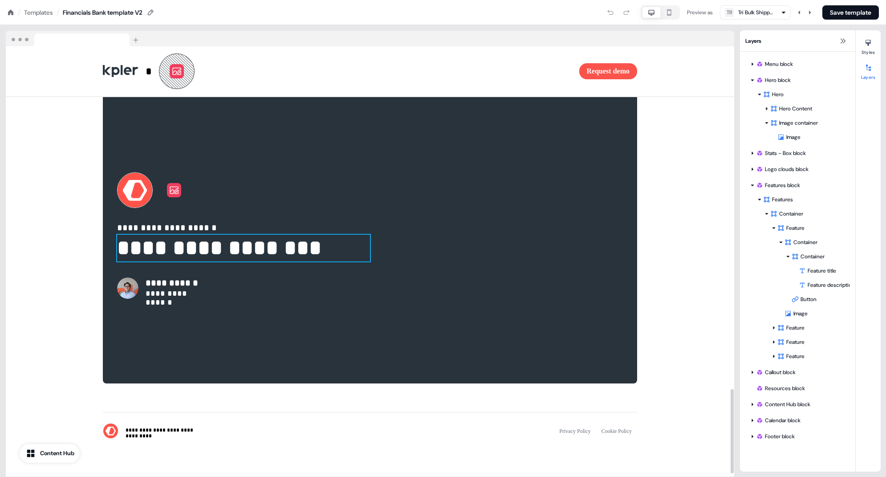
drag, startPoint x: 200, startPoint y: 258, endPoint x: 229, endPoint y: 255, distance: 29.0
click at [200, 258] on p "**********" at bounding box center [243, 248] width 253 height 27
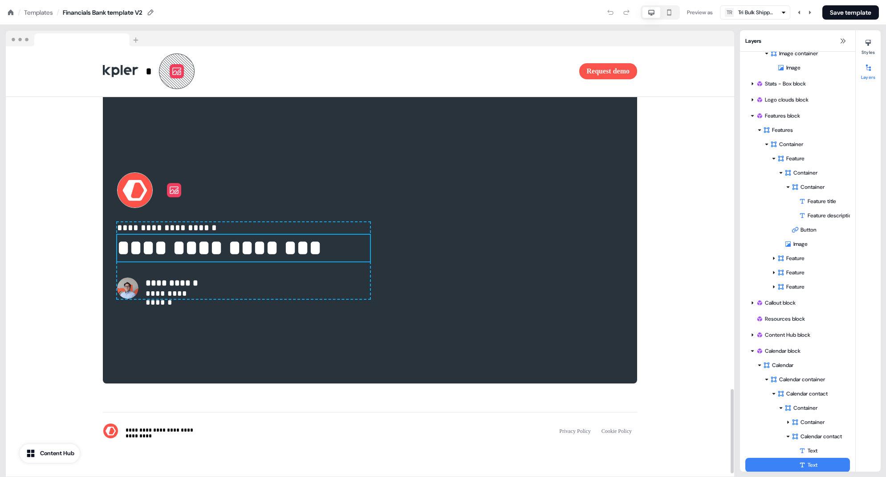
click at [217, 257] on p "**********" at bounding box center [243, 248] width 253 height 27
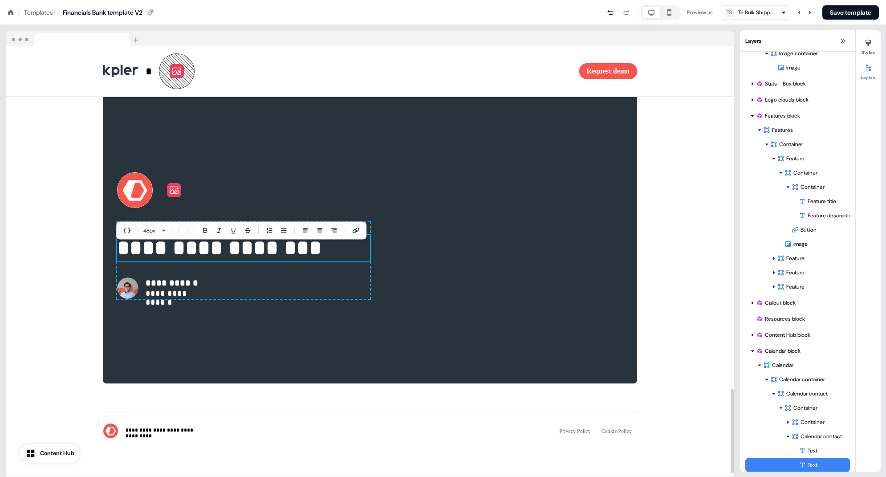
click at [198, 258] on p "**********" at bounding box center [243, 248] width 253 height 27
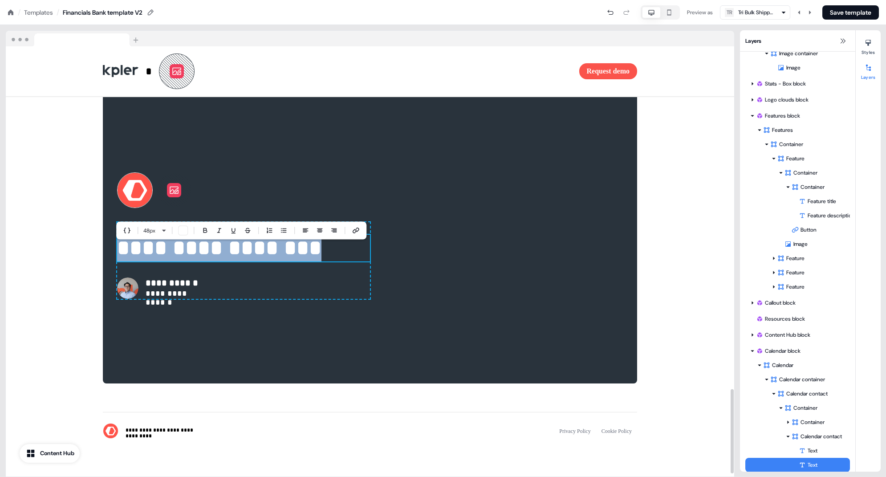
click at [198, 258] on p "**********" at bounding box center [243, 248] width 253 height 27
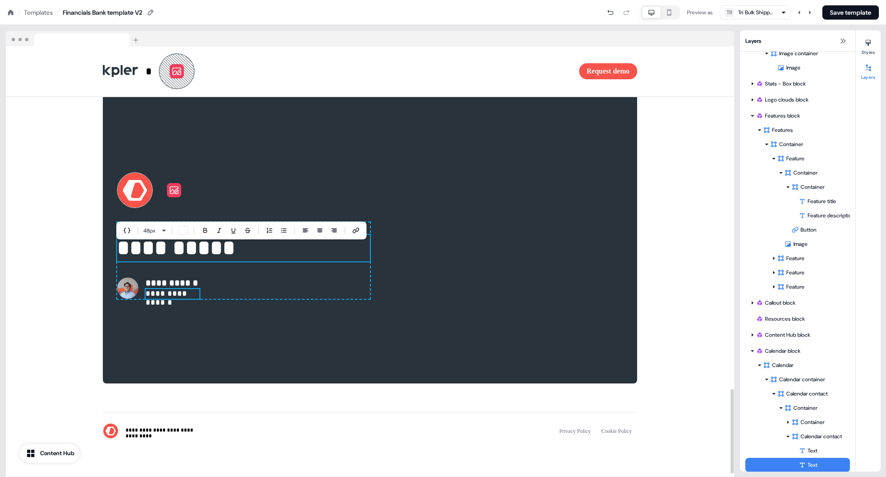
click at [165, 299] on p "**********" at bounding box center [173, 294] width 54 height 10
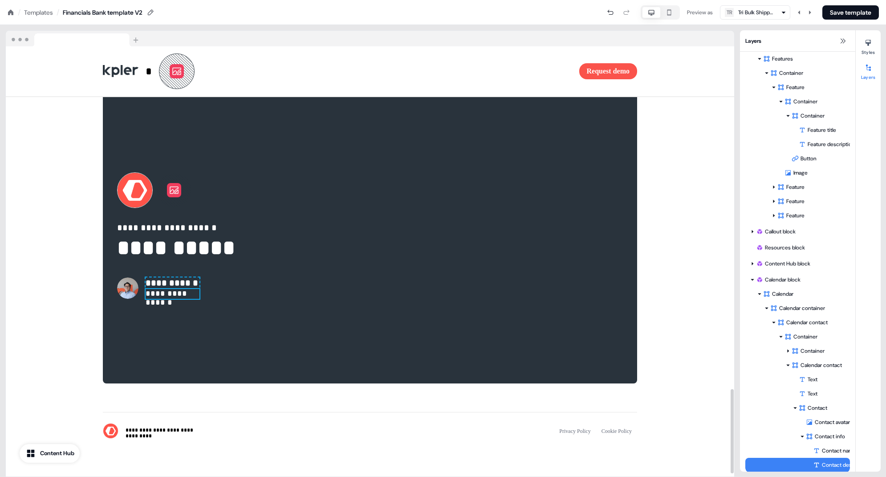
click at [165, 299] on p "**********" at bounding box center [173, 294] width 54 height 10
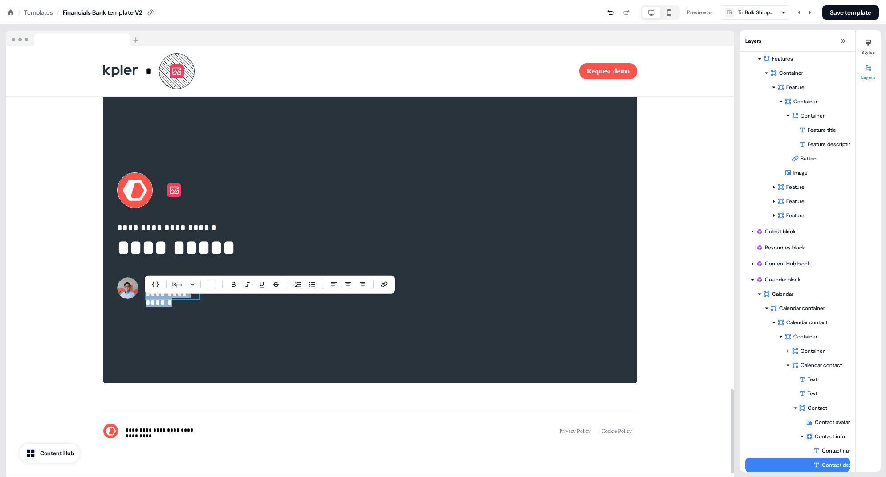
click at [166, 299] on p "**********" at bounding box center [173, 294] width 54 height 10
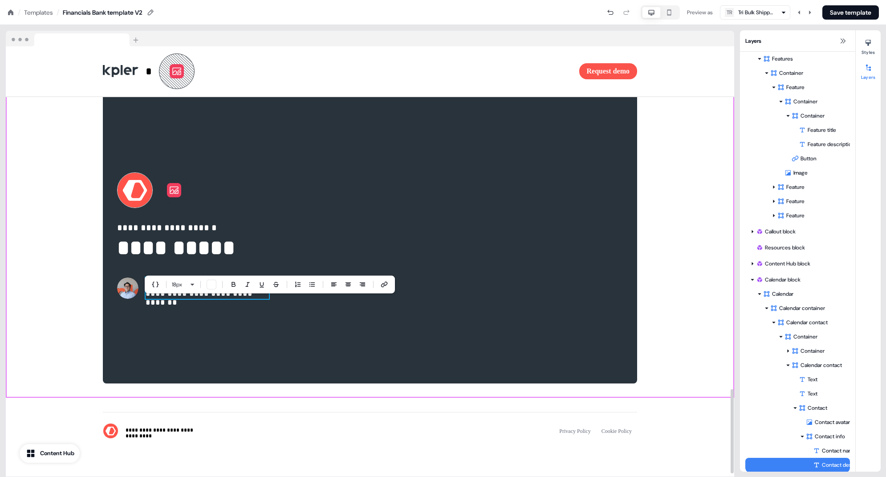
click at [660, 186] on div "**********" at bounding box center [370, 235] width 728 height 324
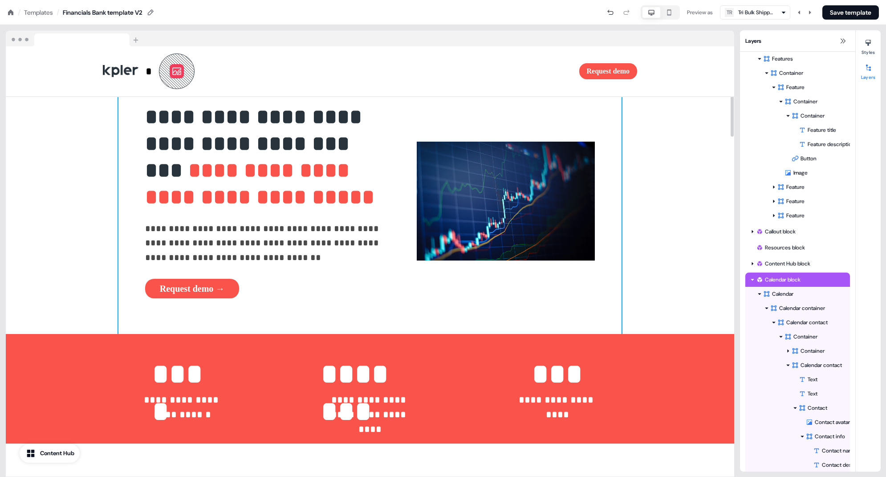
scroll to position [15, 0]
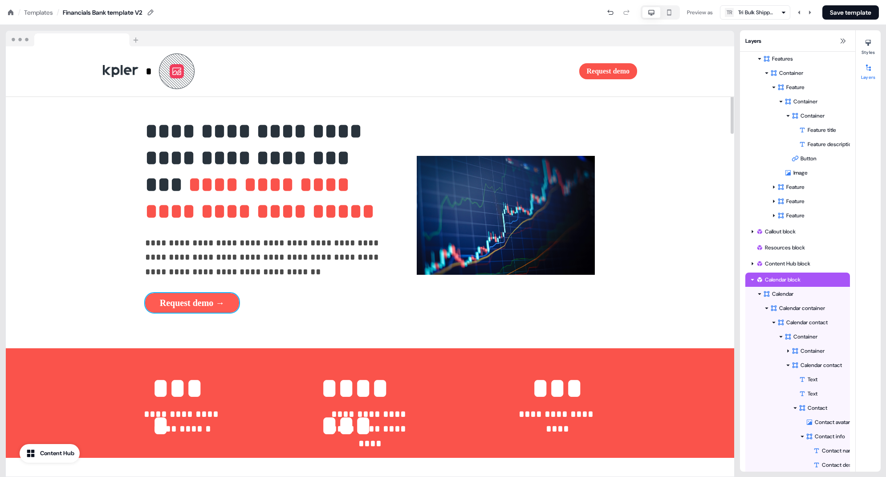
click at [159, 305] on button "Request demo →" at bounding box center [192, 303] width 94 height 20
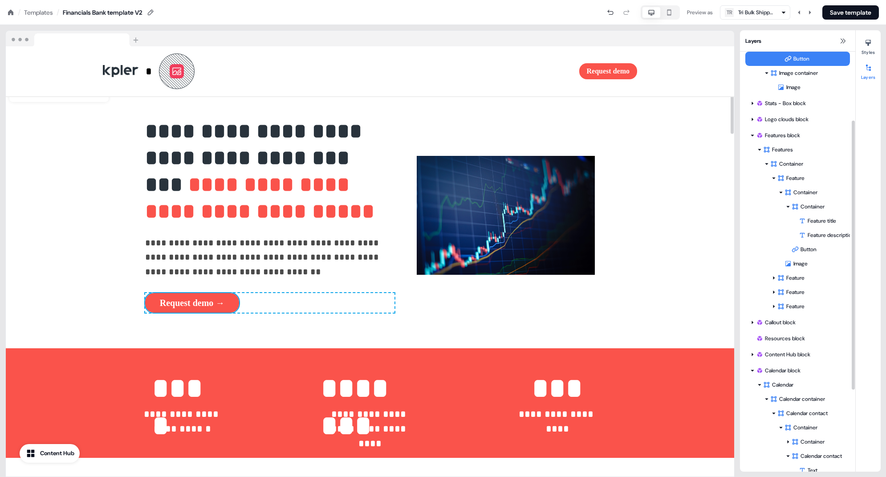
click at [660, 64] on div "Button" at bounding box center [797, 59] width 105 height 14
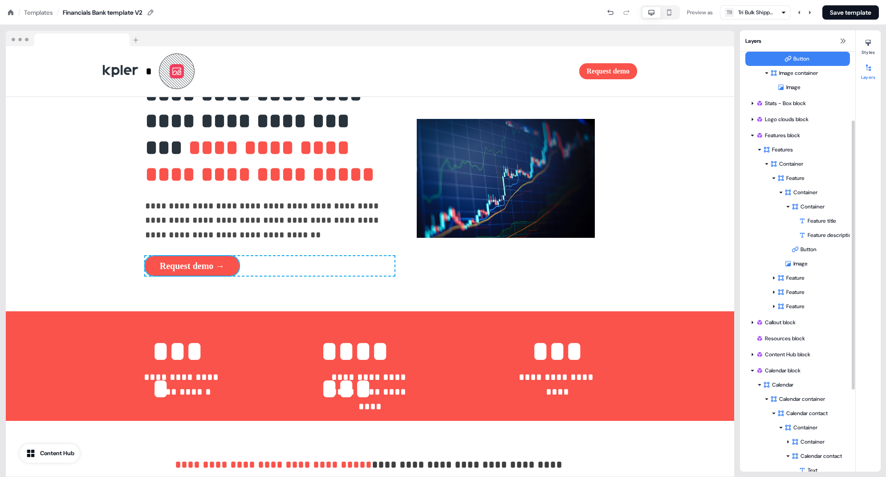
scroll to position [56, 0]
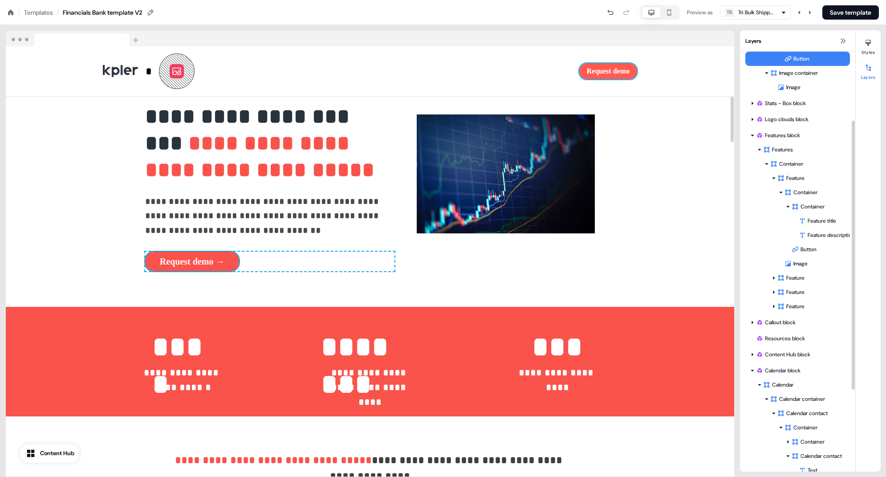
click at [591, 69] on button "Request demo" at bounding box center [608, 71] width 58 height 16
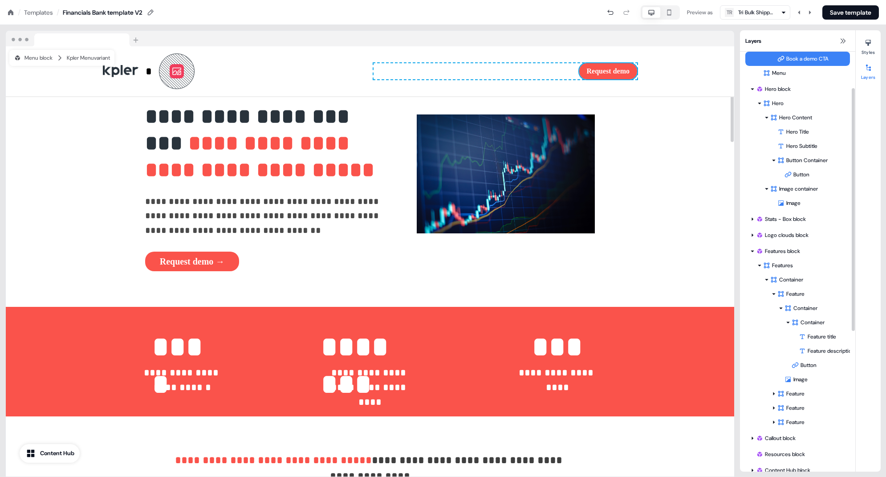
click at [660, 58] on div "Book a demo CTA" at bounding box center [813, 58] width 73 height 9
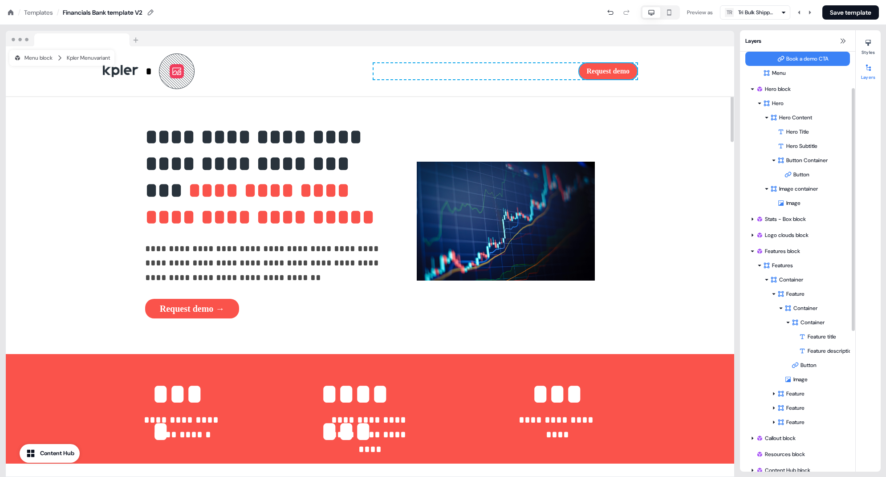
scroll to position [0, 0]
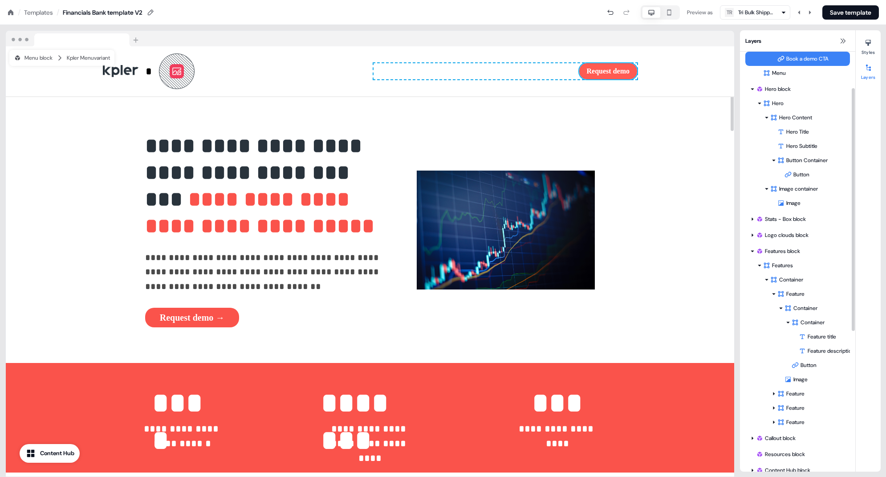
click at [614, 72] on button "Request demo" at bounding box center [608, 71] width 58 height 16
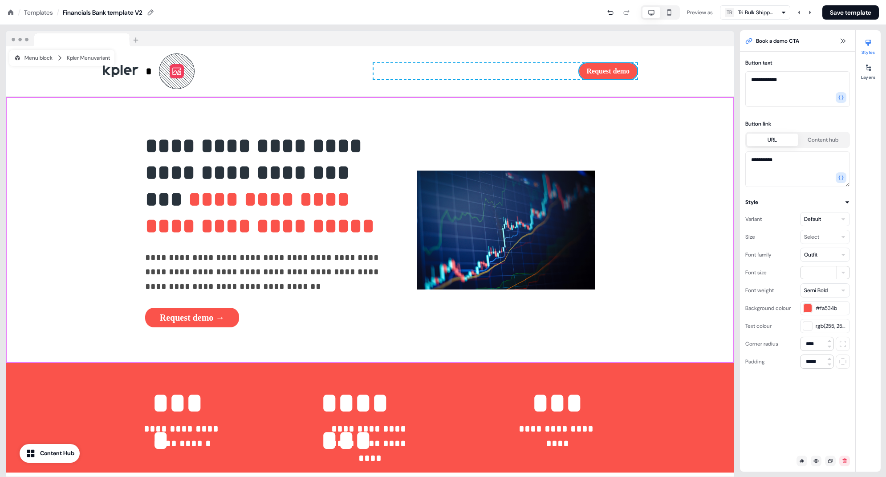
drag, startPoint x: 788, startPoint y: 158, endPoint x: 728, endPoint y: 159, distance: 60.1
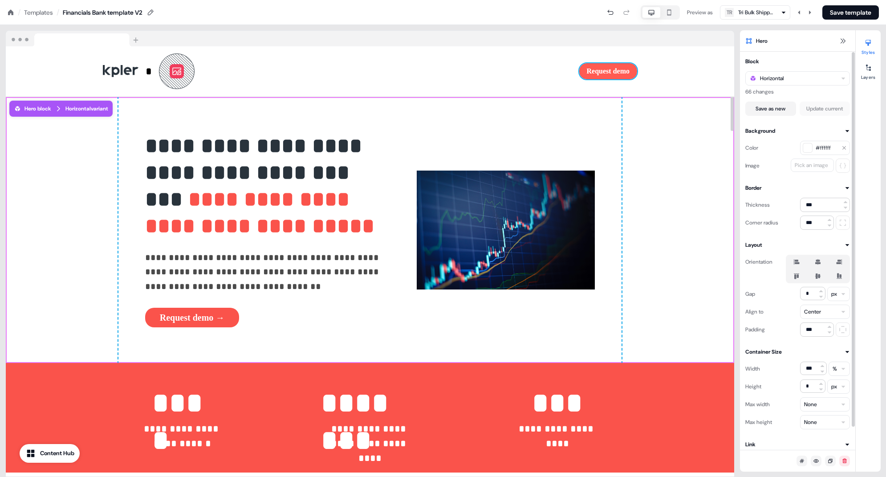
click at [613, 71] on button "Request demo" at bounding box center [608, 71] width 58 height 16
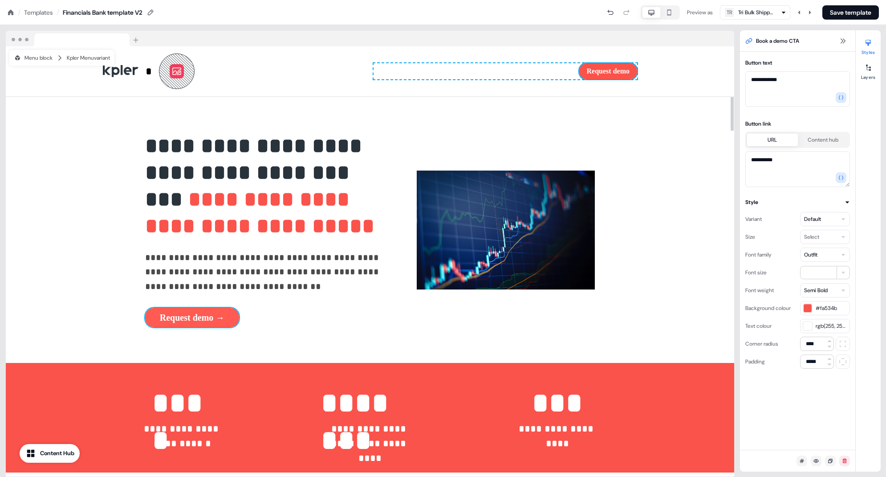
click at [146, 314] on button "Request demo →" at bounding box center [192, 318] width 94 height 20
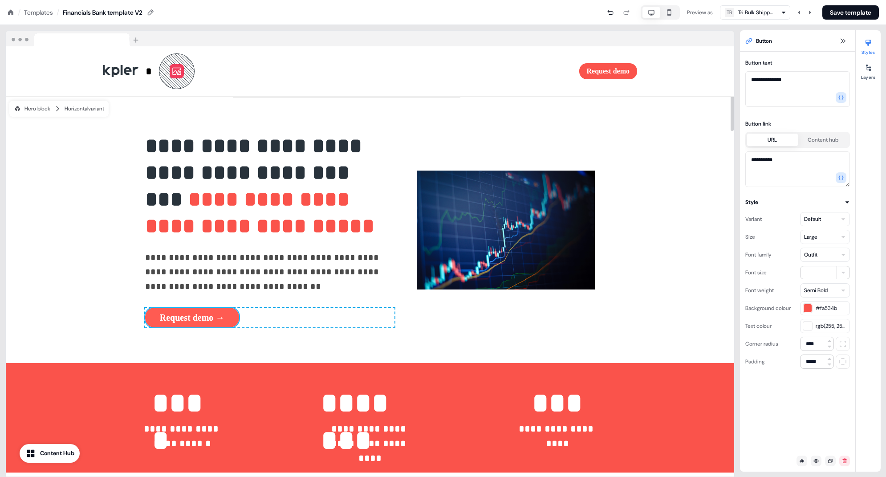
click at [145, 319] on button "Request demo →" at bounding box center [192, 318] width 94 height 20
click at [600, 75] on button "Request demo" at bounding box center [608, 71] width 58 height 16
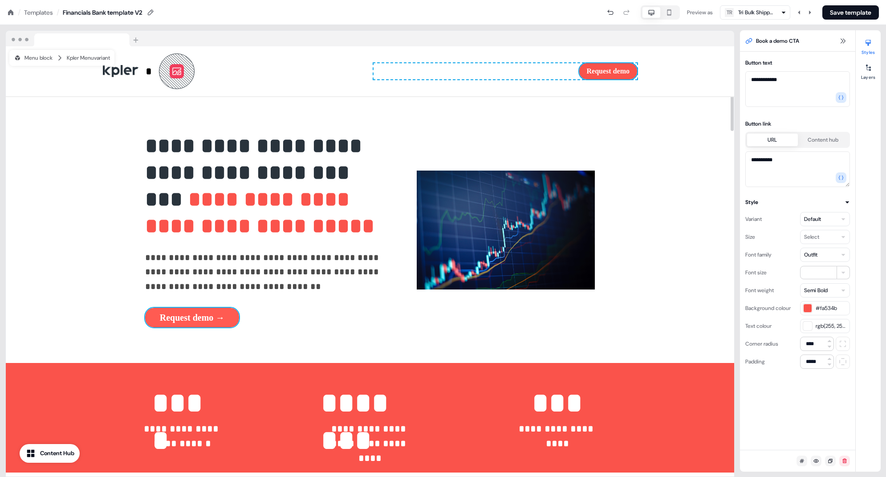
click at [170, 320] on button "Request demo →" at bounding box center [192, 318] width 94 height 20
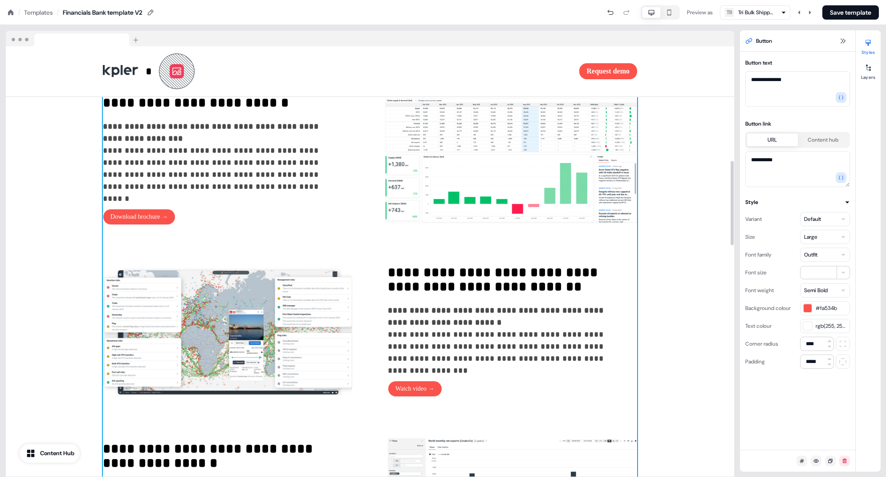
scroll to position [777, 0]
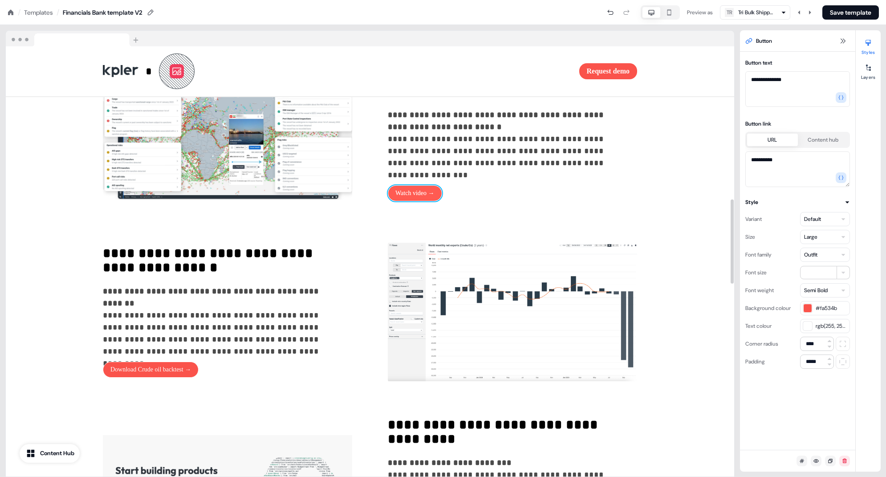
click at [429, 197] on button "Watch video →" at bounding box center [415, 193] width 54 height 16
drag, startPoint x: 826, startPoint y: 142, endPoint x: 821, endPoint y: 146, distance: 6.3
click at [660, 141] on button "Content hub" at bounding box center [822, 140] width 51 height 12
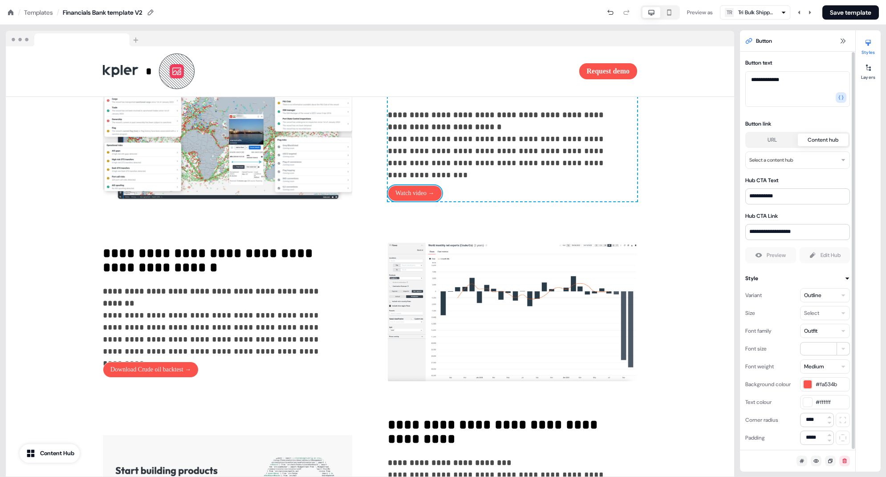
click at [660, 0] on html "For the best experience switch devices to a bigger screen. Go to Userled.io Loa…" at bounding box center [443, 0] width 886 height 0
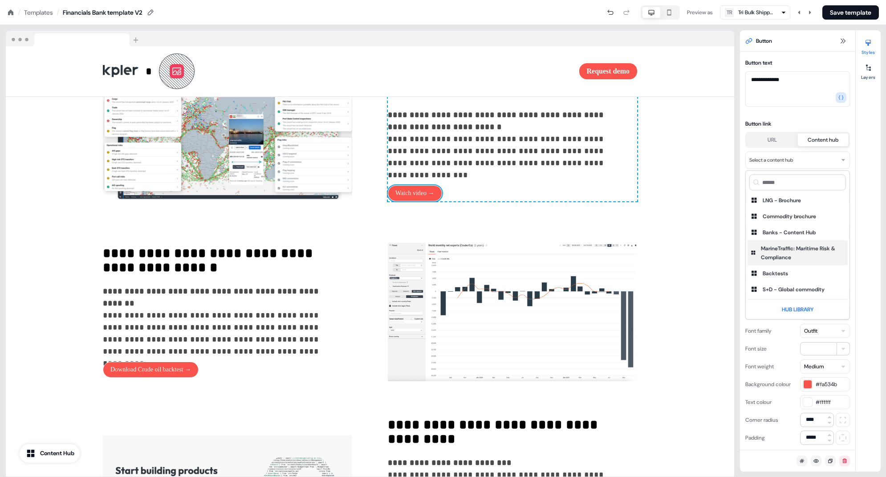
click at [660, 255] on div "MarineTraffic: Maritime Risk & Compliance" at bounding box center [803, 253] width 84 height 18
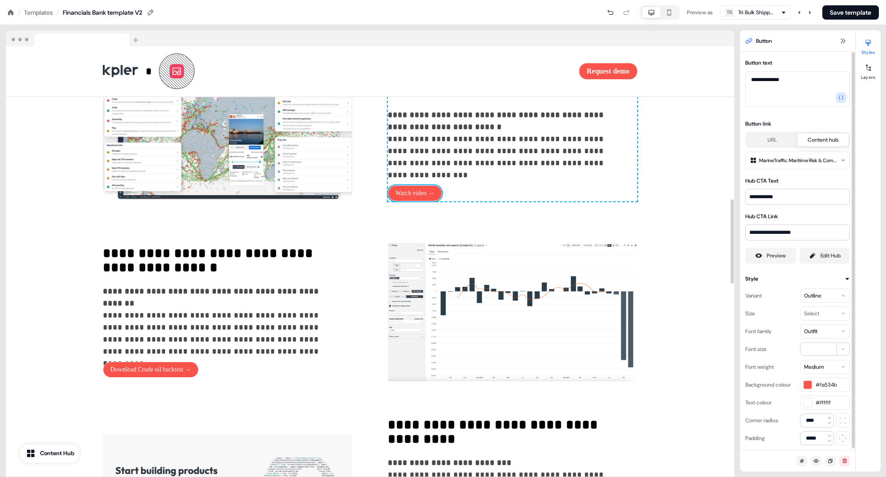
drag, startPoint x: 834, startPoint y: 19, endPoint x: 840, endPoint y: 20, distance: 6.5
click at [660, 19] on button "Save template" at bounding box center [850, 12] width 57 height 14
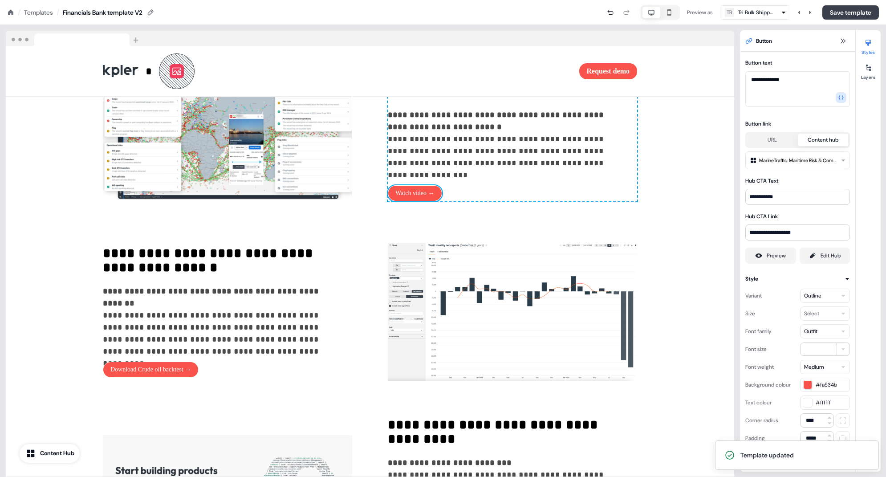
click at [660, 8] on button "Save template" at bounding box center [850, 12] width 57 height 14
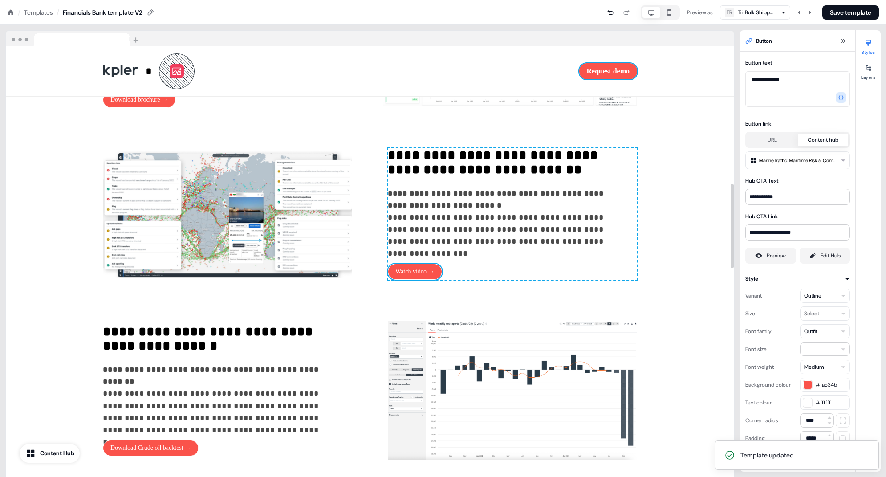
scroll to position [570, 0]
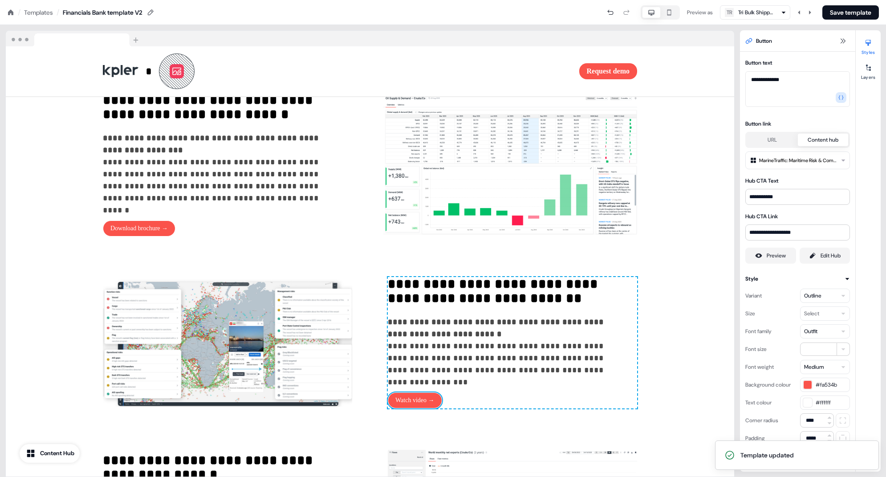
click at [11, 12] on icon at bounding box center [10, 11] width 5 height 5
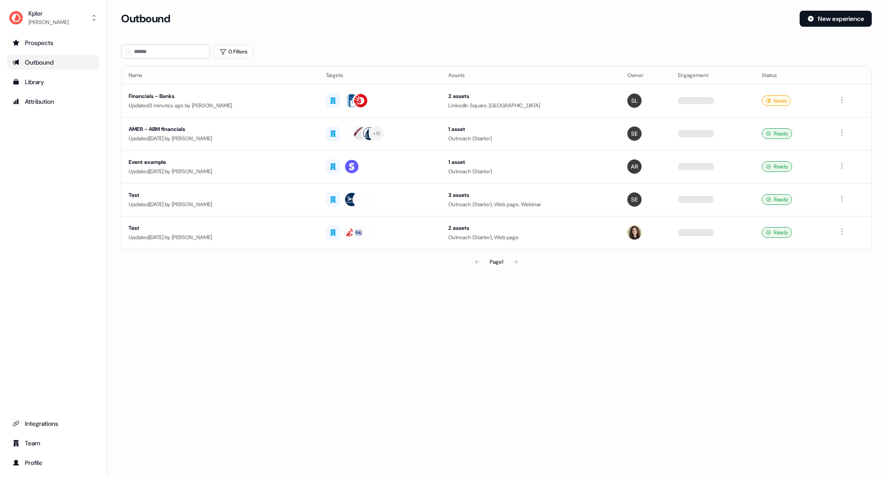
click at [38, 66] on div "Outbound" at bounding box center [52, 62] width 81 height 9
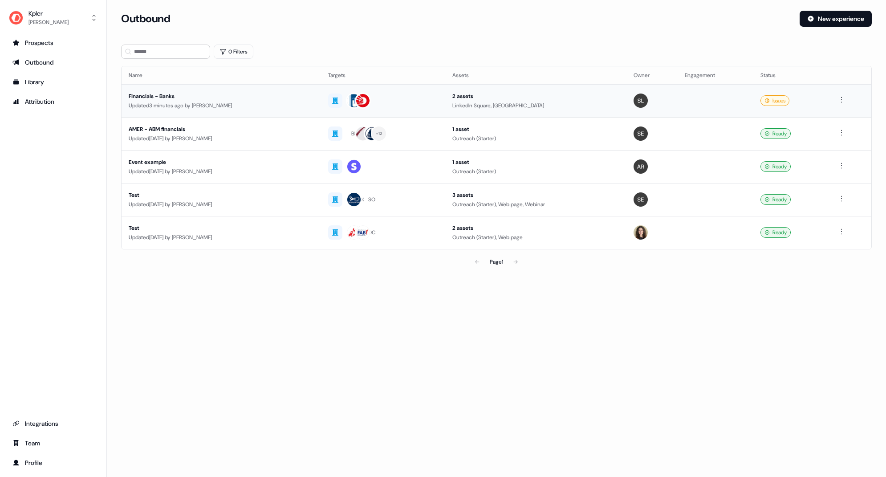
click at [171, 101] on div "Updated 3 minutes ago by Shi Jia Lim" at bounding box center [221, 105] width 185 height 9
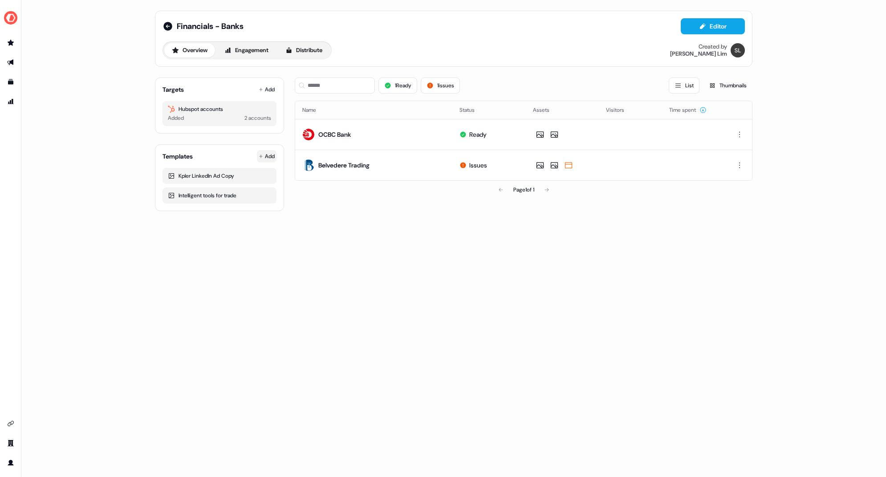
click at [262, 157] on html "For the best experience switch devices to a bigger screen. Go to Userled.io Fin…" at bounding box center [443, 238] width 886 height 477
click at [249, 173] on span "From Template library" at bounding box center [240, 173] width 54 height 7
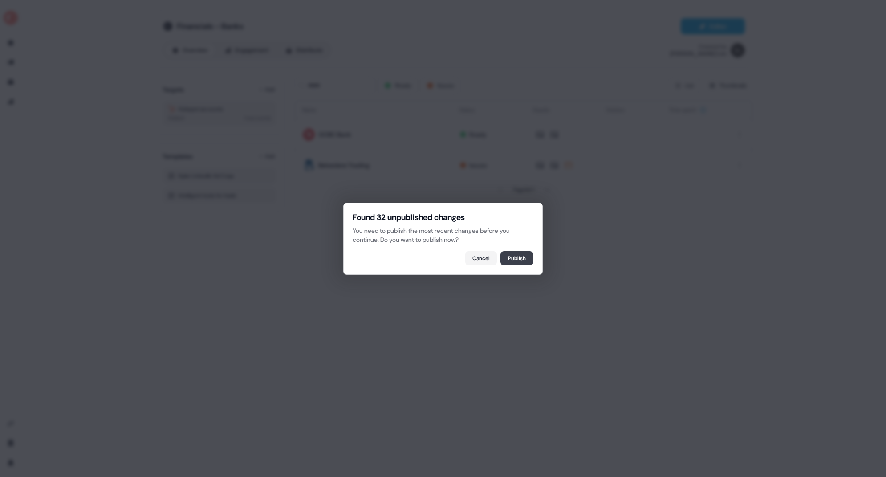
click at [513, 259] on button "Publish" at bounding box center [516, 258] width 33 height 14
click at [514, 256] on button "Refresh" at bounding box center [516, 258] width 34 height 14
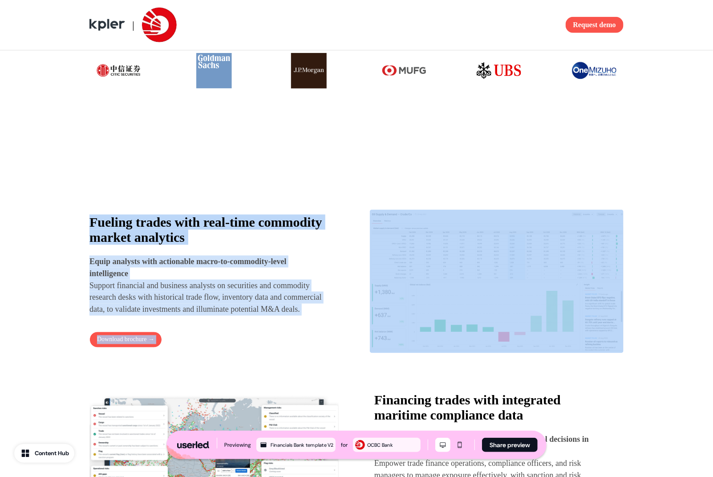
drag, startPoint x: 322, startPoint y: 142, endPoint x: 395, endPoint y: 144, distance: 72.6
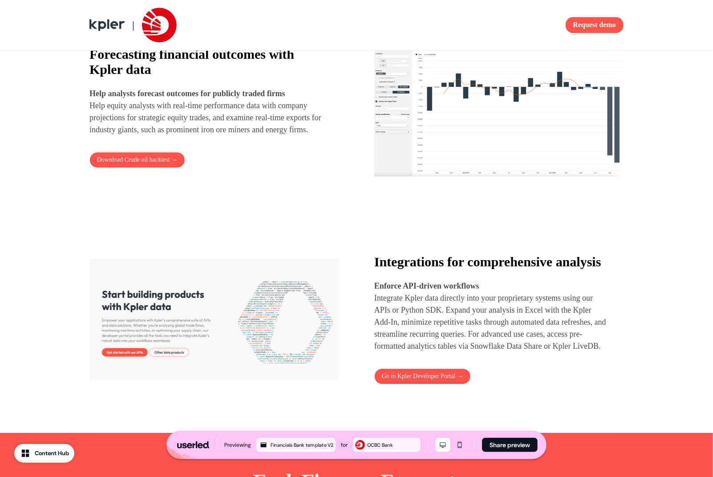
drag, startPoint x: 310, startPoint y: 223, endPoint x: 320, endPoint y: 241, distance: 19.9
click at [310, 233] on div "Fueling trades with real-time commodity market analytics Equip analysts with ac…" at bounding box center [356, 36] width 534 height 708
click at [324, 242] on div "Fueling trades with real-time commodity market analytics Equip analysts with ac…" at bounding box center [356, 36] width 534 height 708
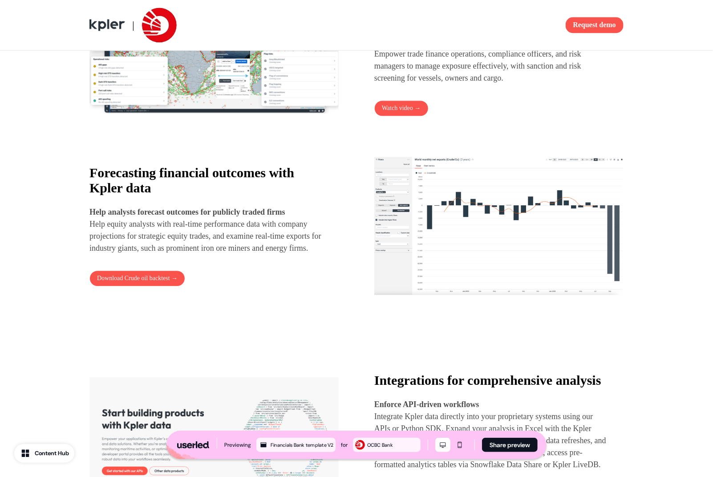
scroll to position [631, 0]
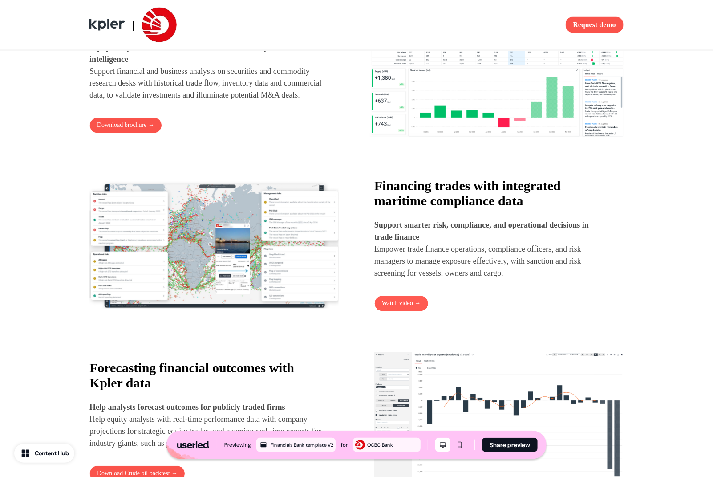
click at [397, 310] on link "Watch video →" at bounding box center [401, 303] width 54 height 16
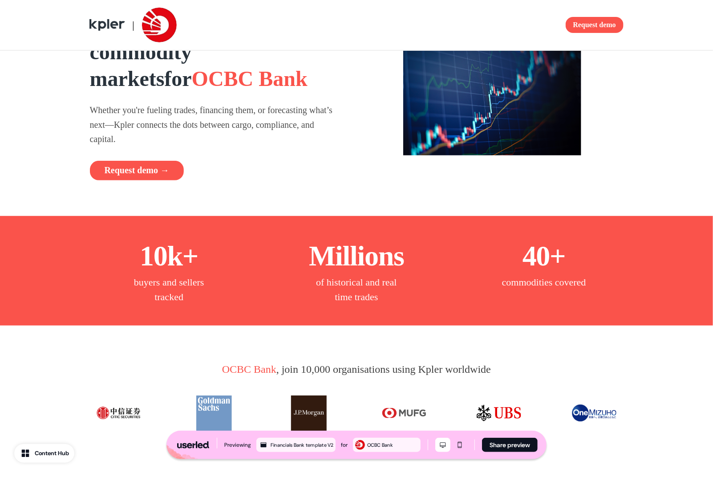
scroll to position [0, 0]
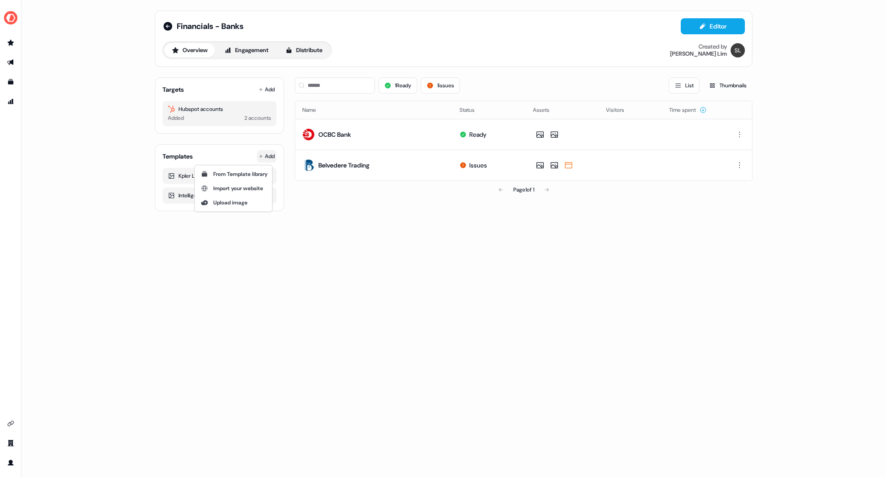
click at [267, 158] on html "For the best experience switch devices to a bigger screen. Go to [DOMAIN_NAME] …" at bounding box center [443, 238] width 886 height 477
click at [249, 175] on span "From Template library" at bounding box center [240, 173] width 54 height 7
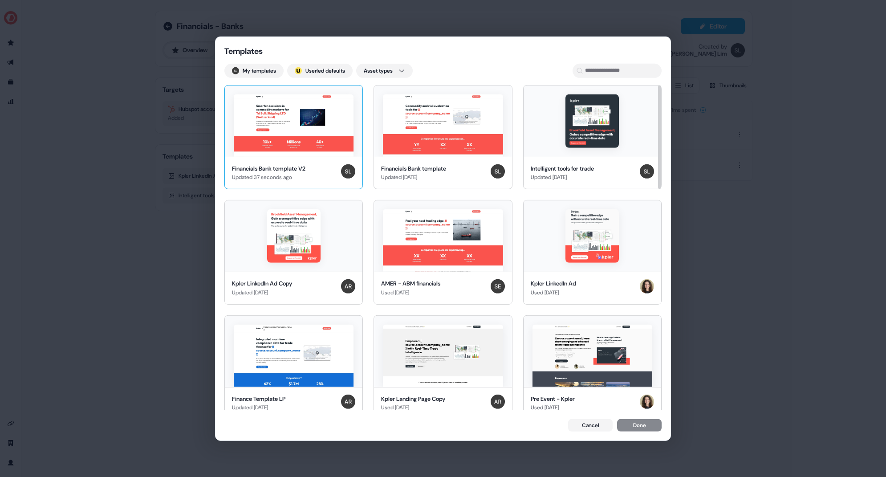
click at [300, 106] on img at bounding box center [294, 125] width 120 height 62
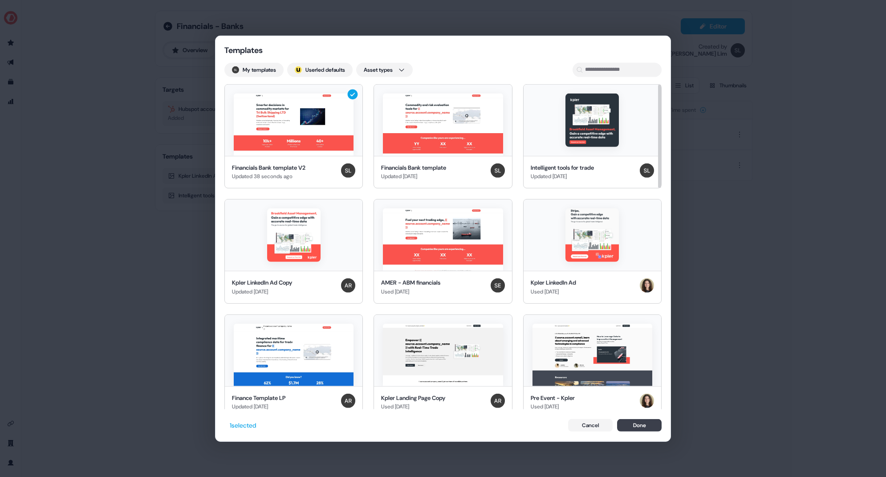
click at [635, 423] on button "Done" at bounding box center [639, 425] width 45 height 12
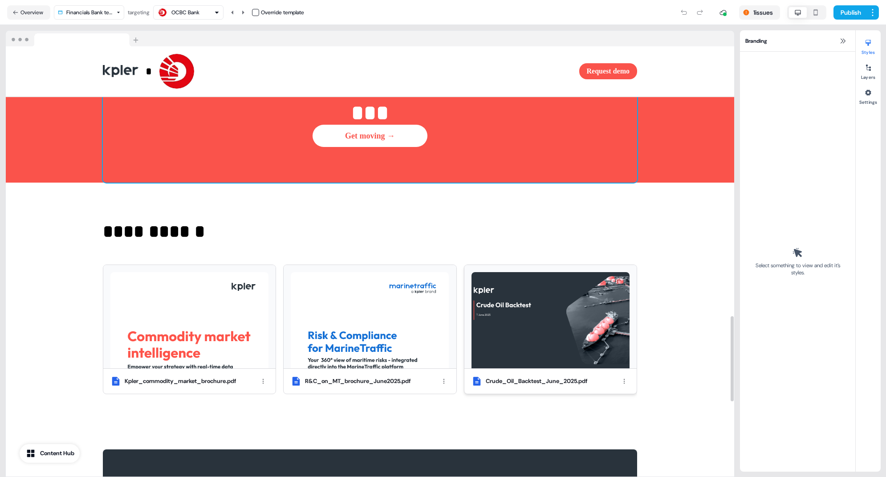
scroll to position [1516, 0]
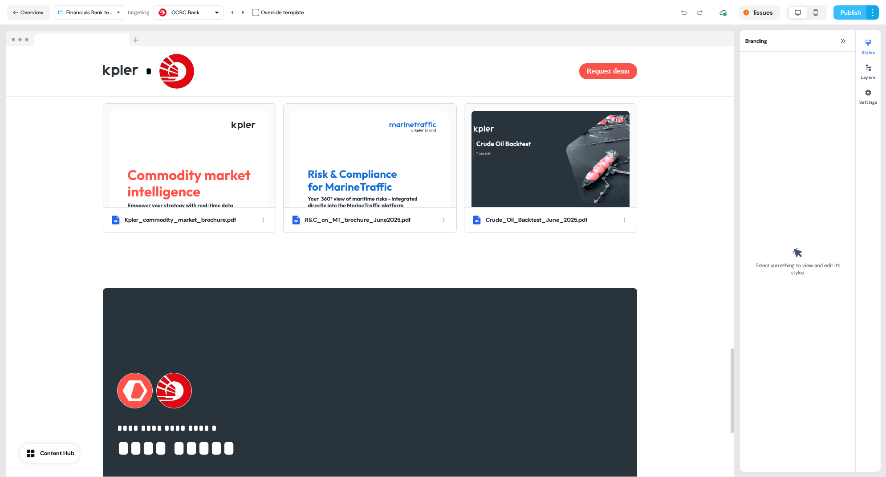
click at [856, 11] on button "Publish" at bounding box center [849, 12] width 33 height 14
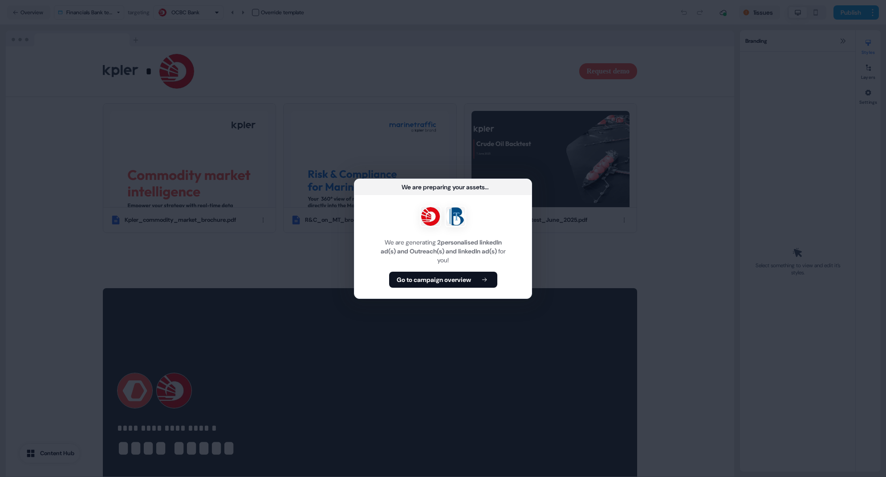
drag, startPoint x: 600, startPoint y: 254, endPoint x: 597, endPoint y: 222, distance: 32.2
click at [600, 254] on div "We are preparing your assets ... We are generating 2 personalised linkedIn ad(s…" at bounding box center [443, 238] width 886 height 477
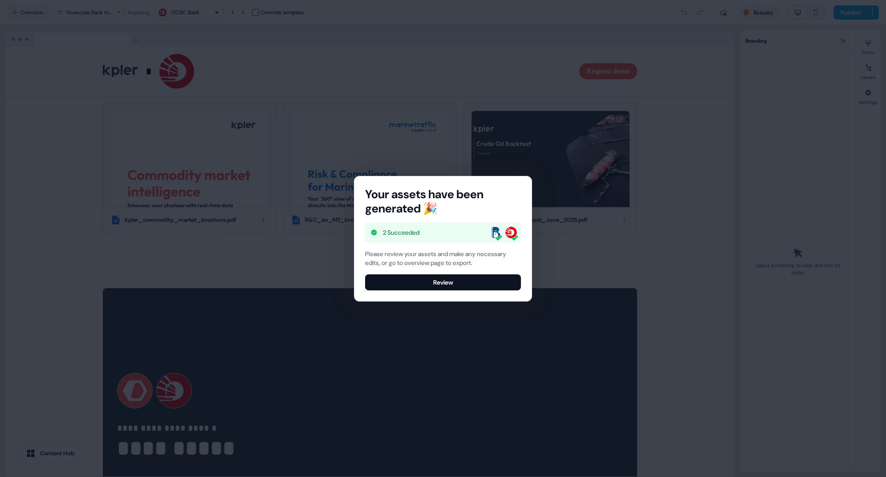
drag, startPoint x: 399, startPoint y: 283, endPoint x: 409, endPoint y: 279, distance: 11.0
click at [399, 283] on button "Review" at bounding box center [443, 282] width 156 height 16
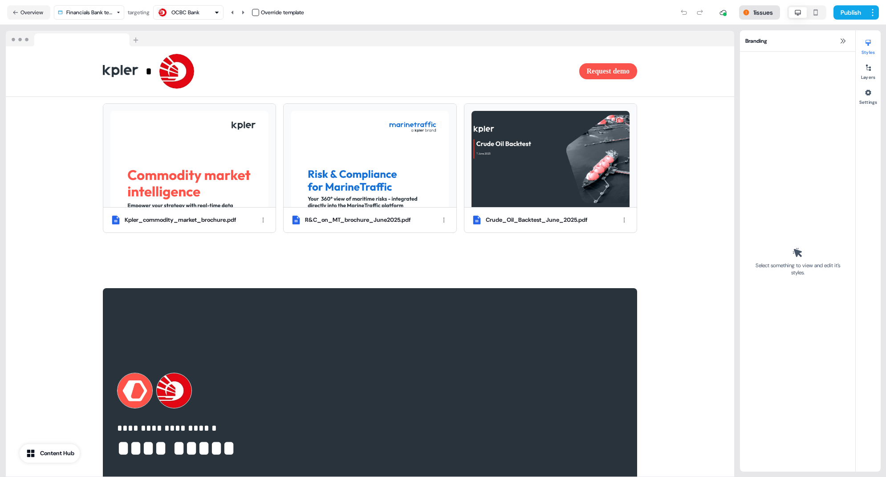
click at [764, 11] on button "1 issues" at bounding box center [759, 12] width 41 height 14
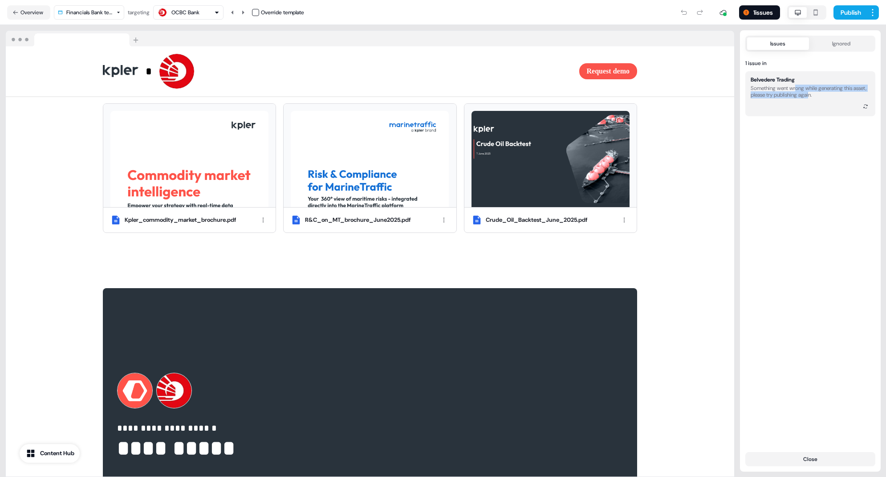
drag, startPoint x: 818, startPoint y: 95, endPoint x: 830, endPoint y: 98, distance: 12.8
click at [830, 98] on div "Something went wrong while generating this asset, please try publishing again." at bounding box center [809, 91] width 119 height 13
click at [862, 107] on icon at bounding box center [864, 106] width 5 height 5
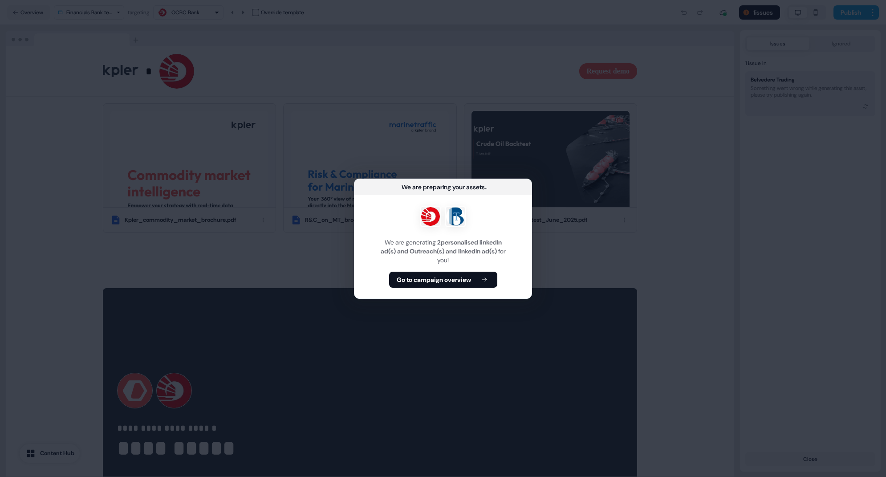
click at [444, 277] on b "Go to campaign overview" at bounding box center [434, 279] width 74 height 9
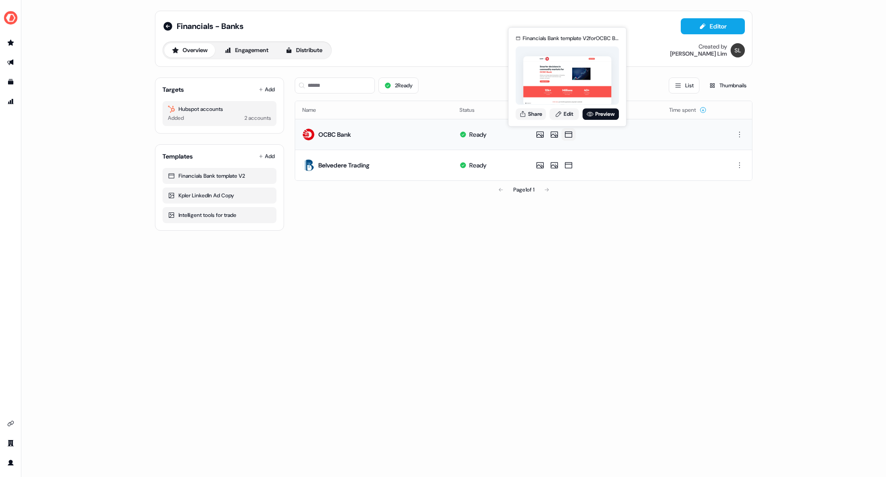
click at [565, 135] on icon at bounding box center [568, 134] width 11 height 9
click at [599, 117] on link "Preview" at bounding box center [600, 114] width 36 height 12
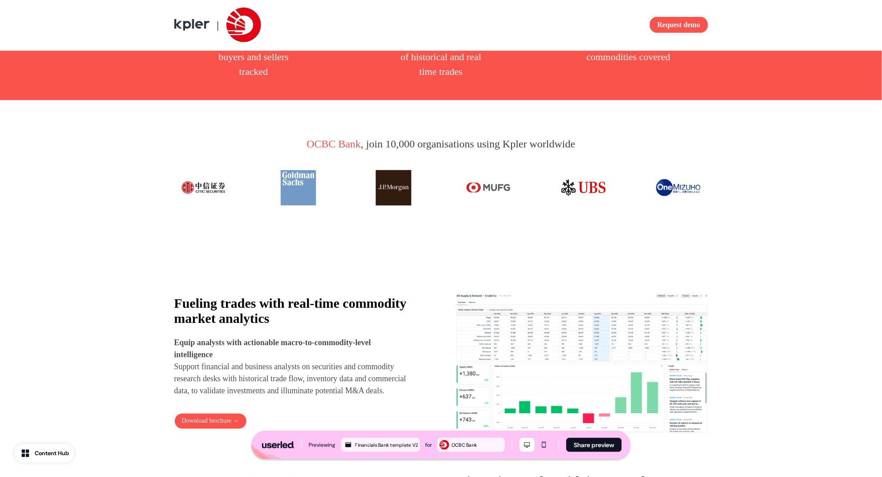
scroll to position [568, 0]
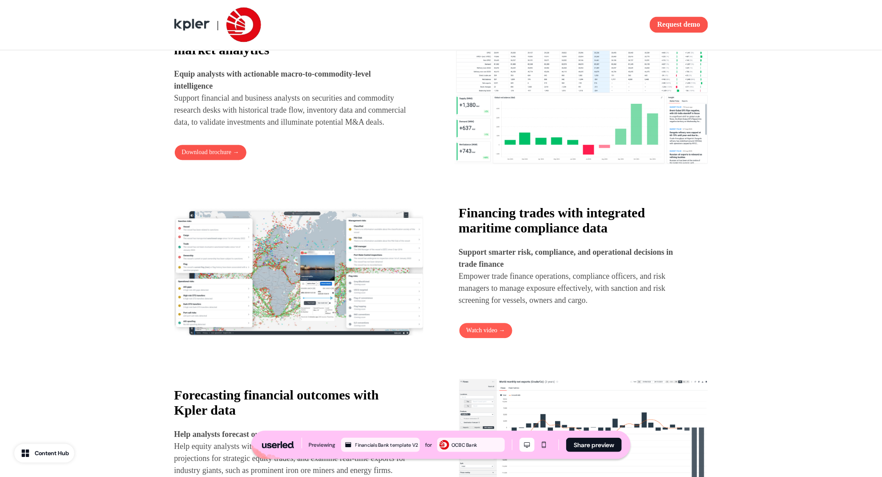
click at [487, 336] on button "Watch video →" at bounding box center [486, 331] width 54 height 16
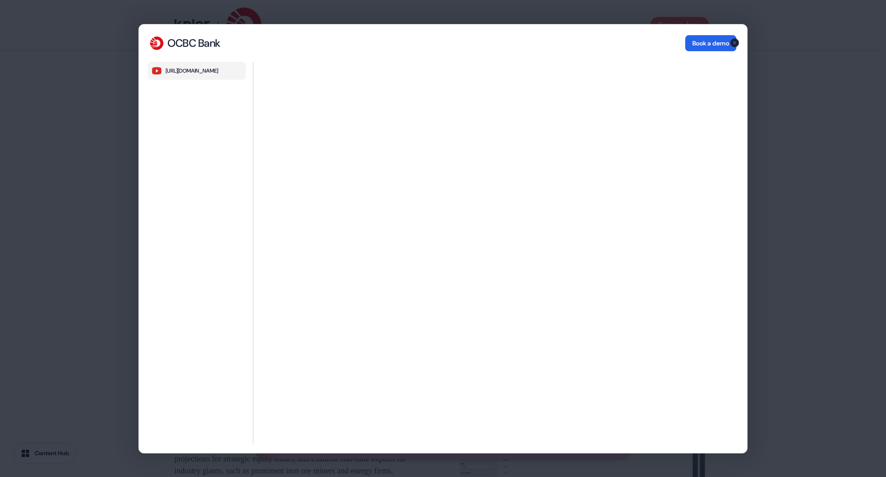
click at [713, 43] on button "Book a demo" at bounding box center [710, 43] width 51 height 16
click at [734, 43] on icon "button" at bounding box center [734, 42] width 11 height 11
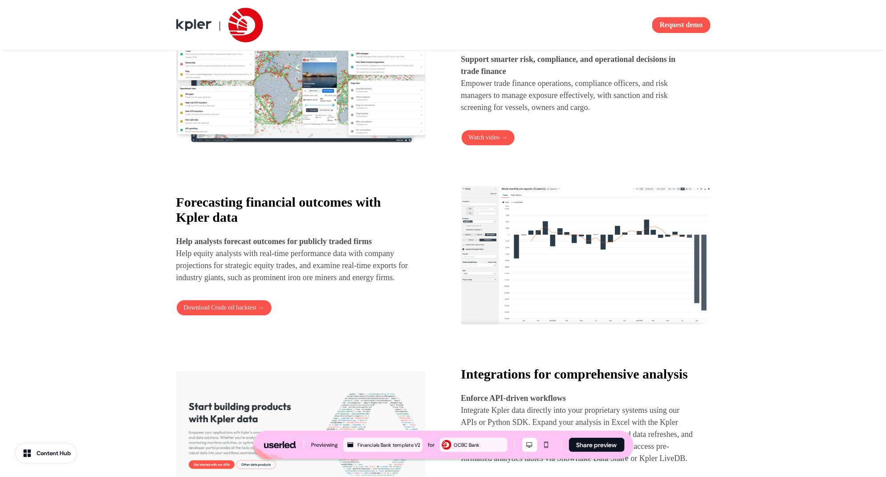
scroll to position [818, 0]
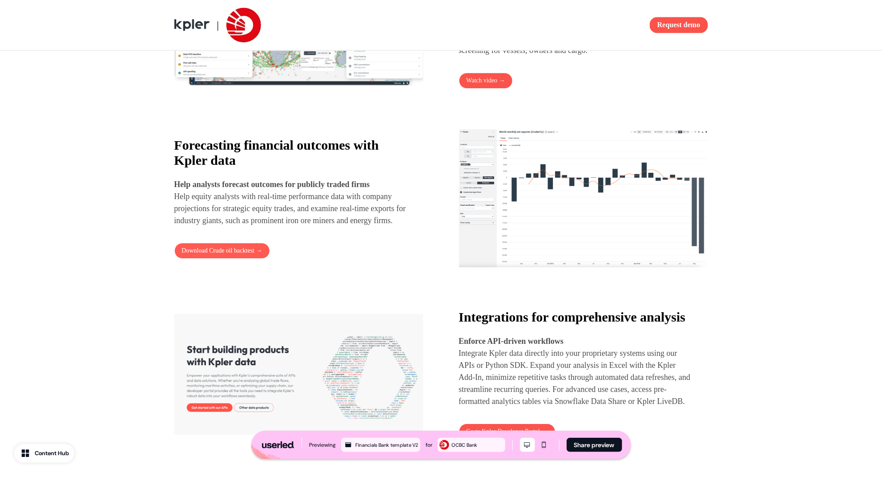
click at [266, 255] on div "Forecasting financial outcomes with Kpler data Help analysts forecast outcomes …" at bounding box center [298, 198] width 249 height 121
click at [257, 259] on button "Download Crude oil backtest →" at bounding box center [222, 251] width 96 height 16
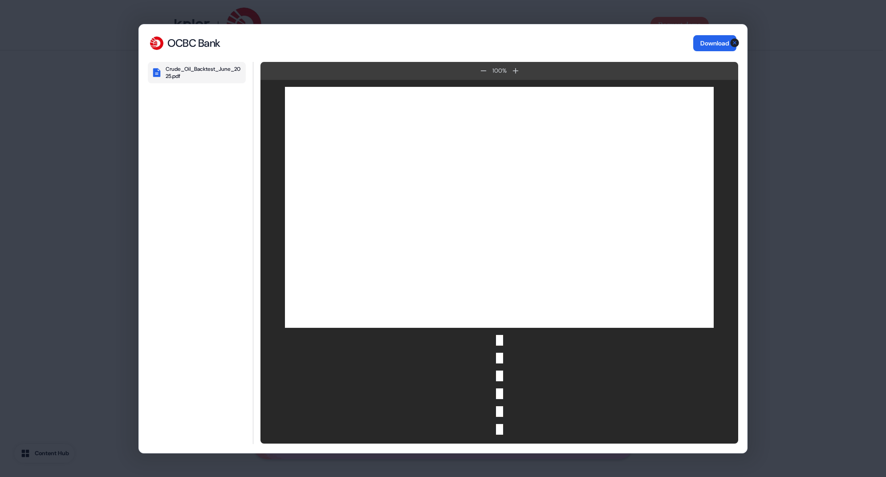
click at [720, 42] on button "Download" at bounding box center [714, 43] width 43 height 16
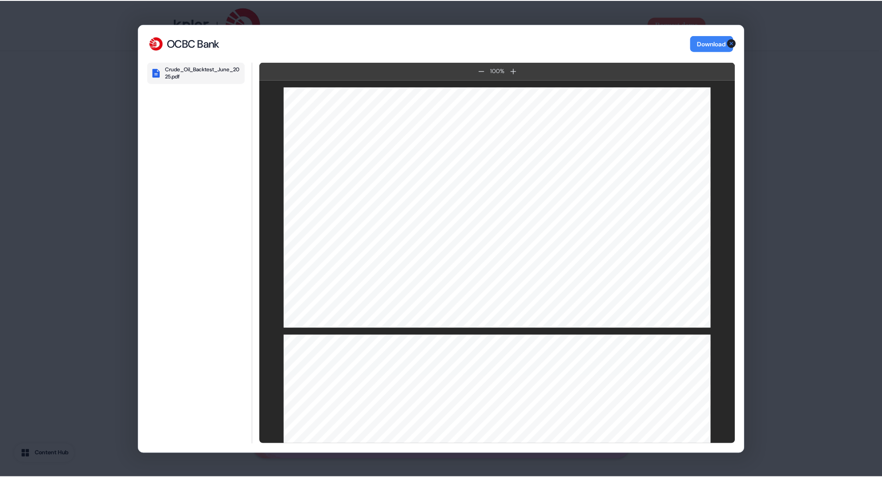
scroll to position [250, 0]
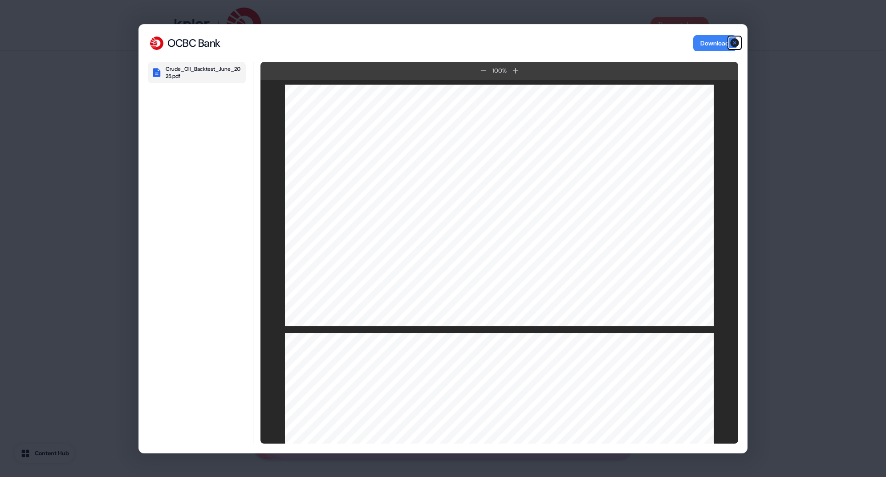
click at [736, 41] on icon "button" at bounding box center [734, 42] width 9 height 9
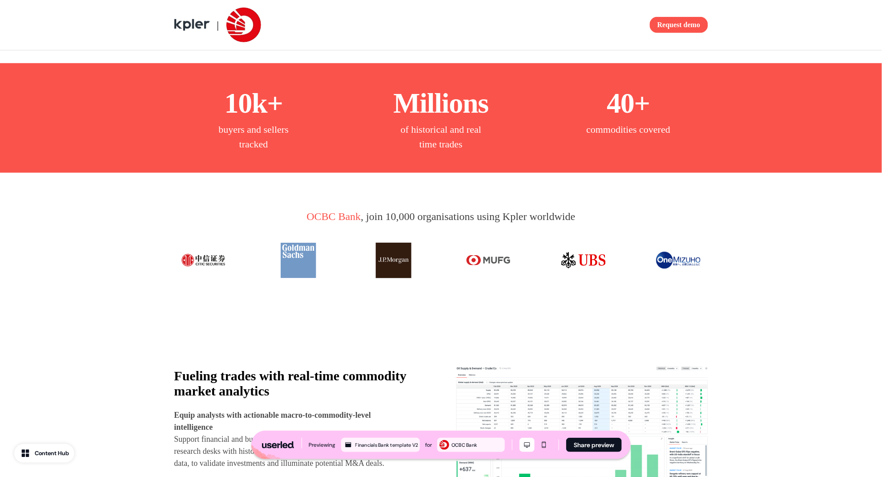
scroll to position [0, 0]
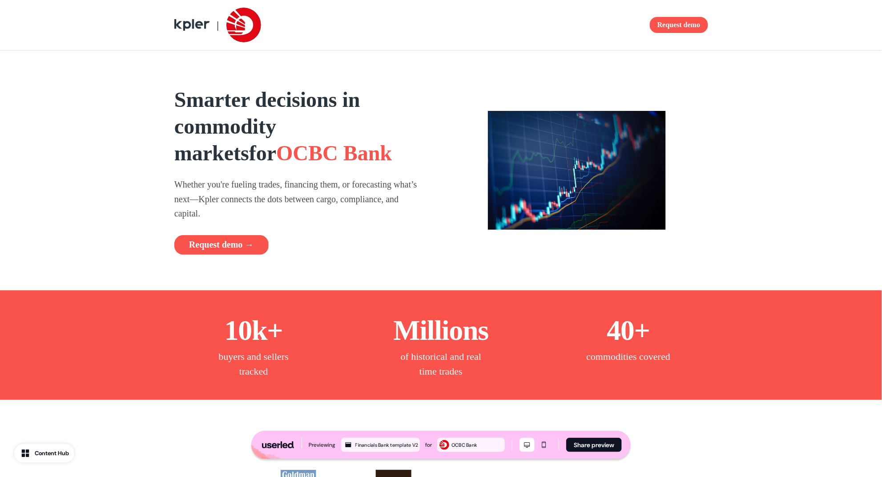
click at [216, 244] on button "Request demo →" at bounding box center [221, 245] width 94 height 20
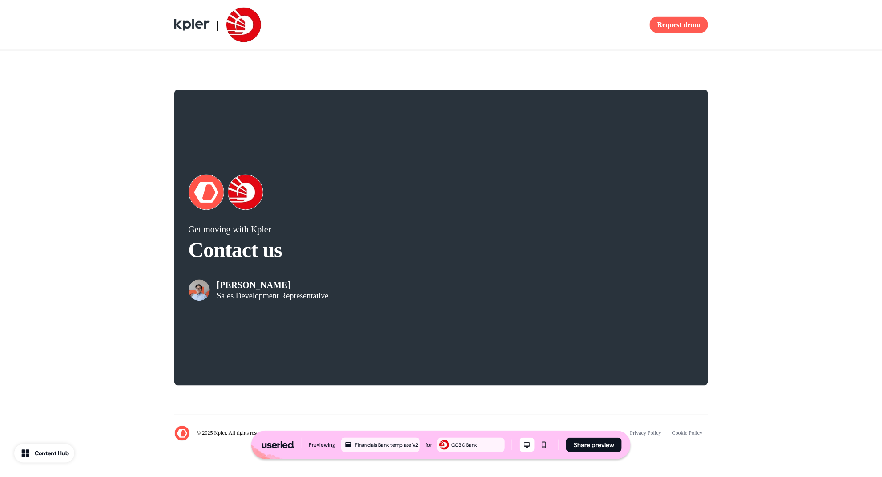
scroll to position [1678, 0]
click at [657, 25] on button "Request demo" at bounding box center [679, 25] width 58 height 16
click at [669, 22] on button "Request demo" at bounding box center [679, 25] width 58 height 16
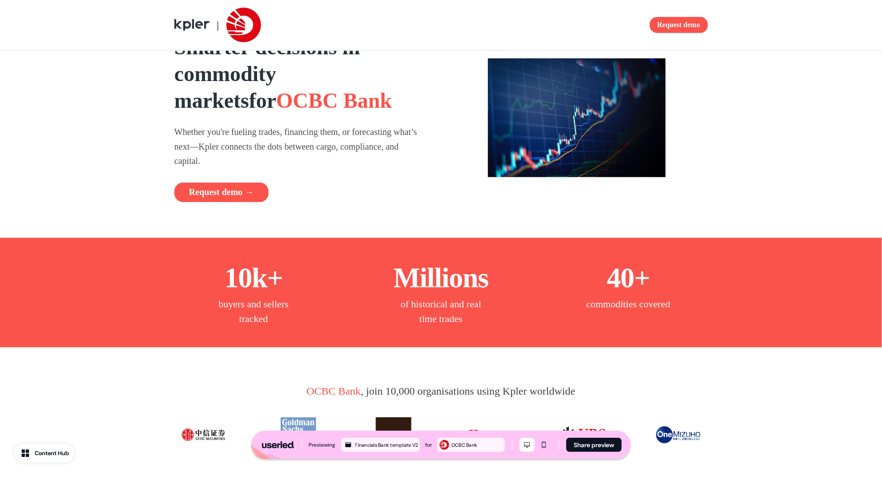
scroll to position [0, 0]
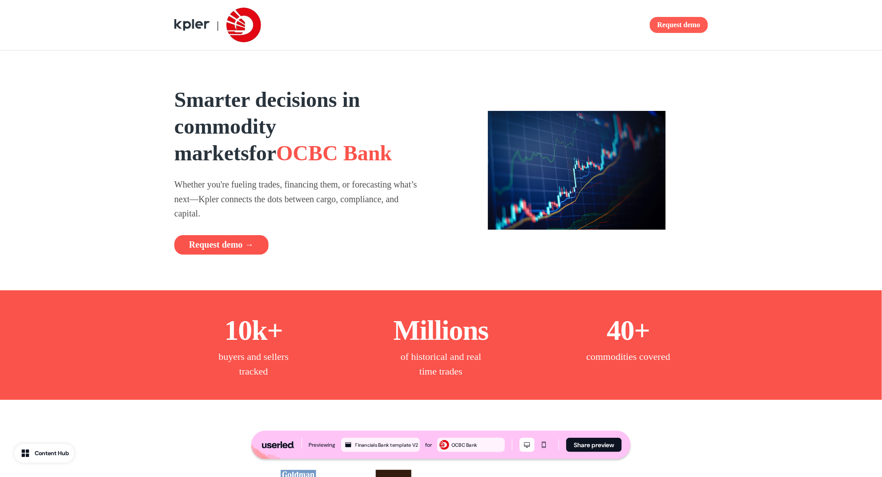
click at [693, 20] on button "Request demo" at bounding box center [679, 25] width 58 height 16
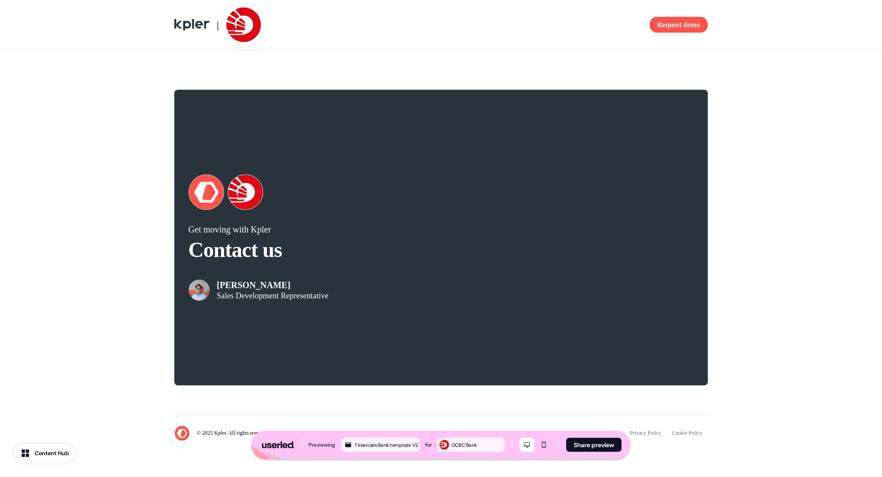
scroll to position [1678, 0]
click at [734, 249] on div "Get moving with Kpler Contact us Garrick Peh Sales Development Representative" at bounding box center [441, 238] width 587 height 324
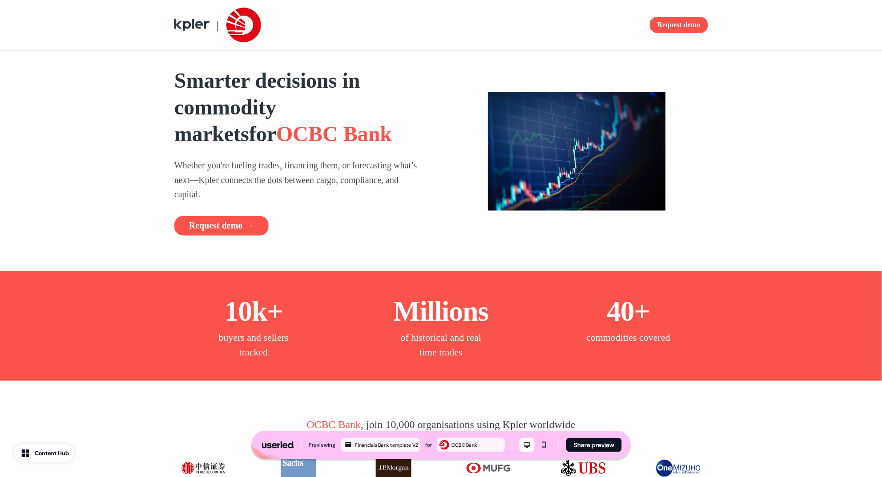
scroll to position [0, 0]
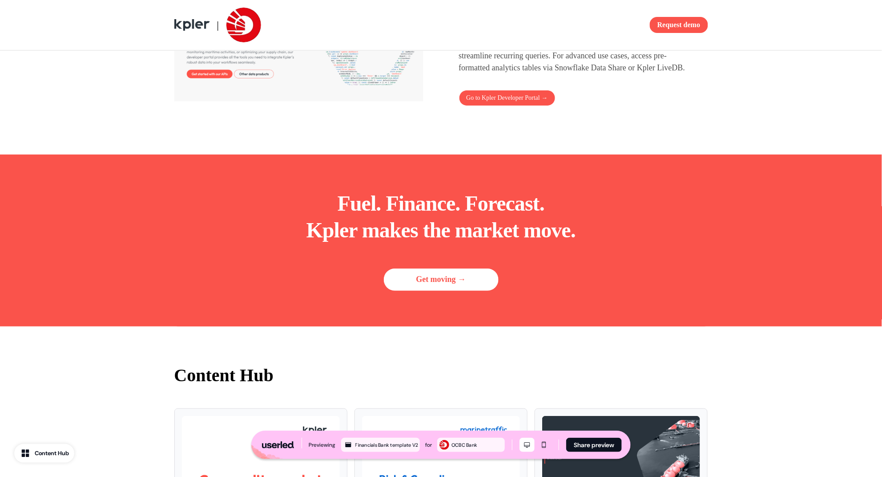
scroll to position [991, 0]
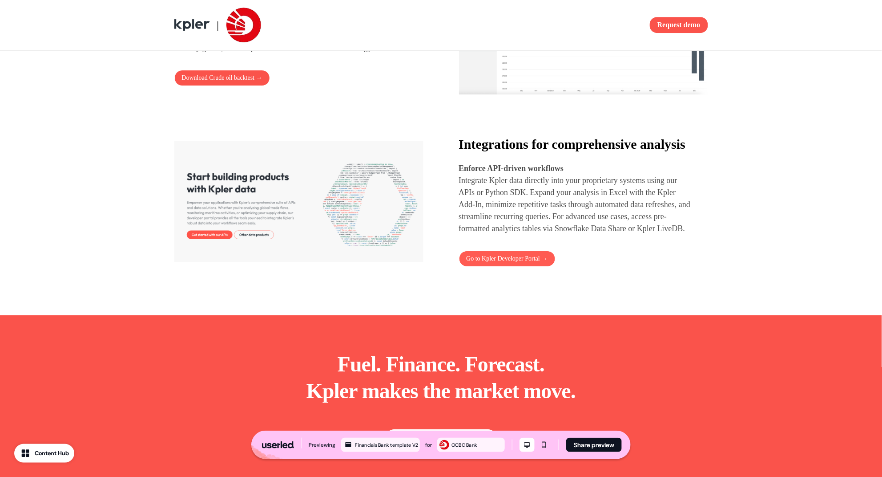
click at [487, 267] on link "Go to Kpler Developer Portal →" at bounding box center [507, 259] width 97 height 16
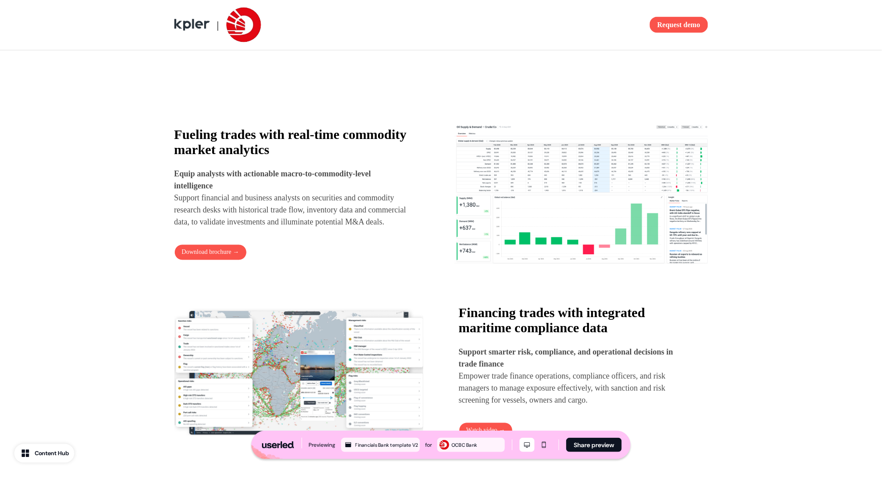
scroll to position [232, 0]
